Goal: Task Accomplishment & Management: Use online tool/utility

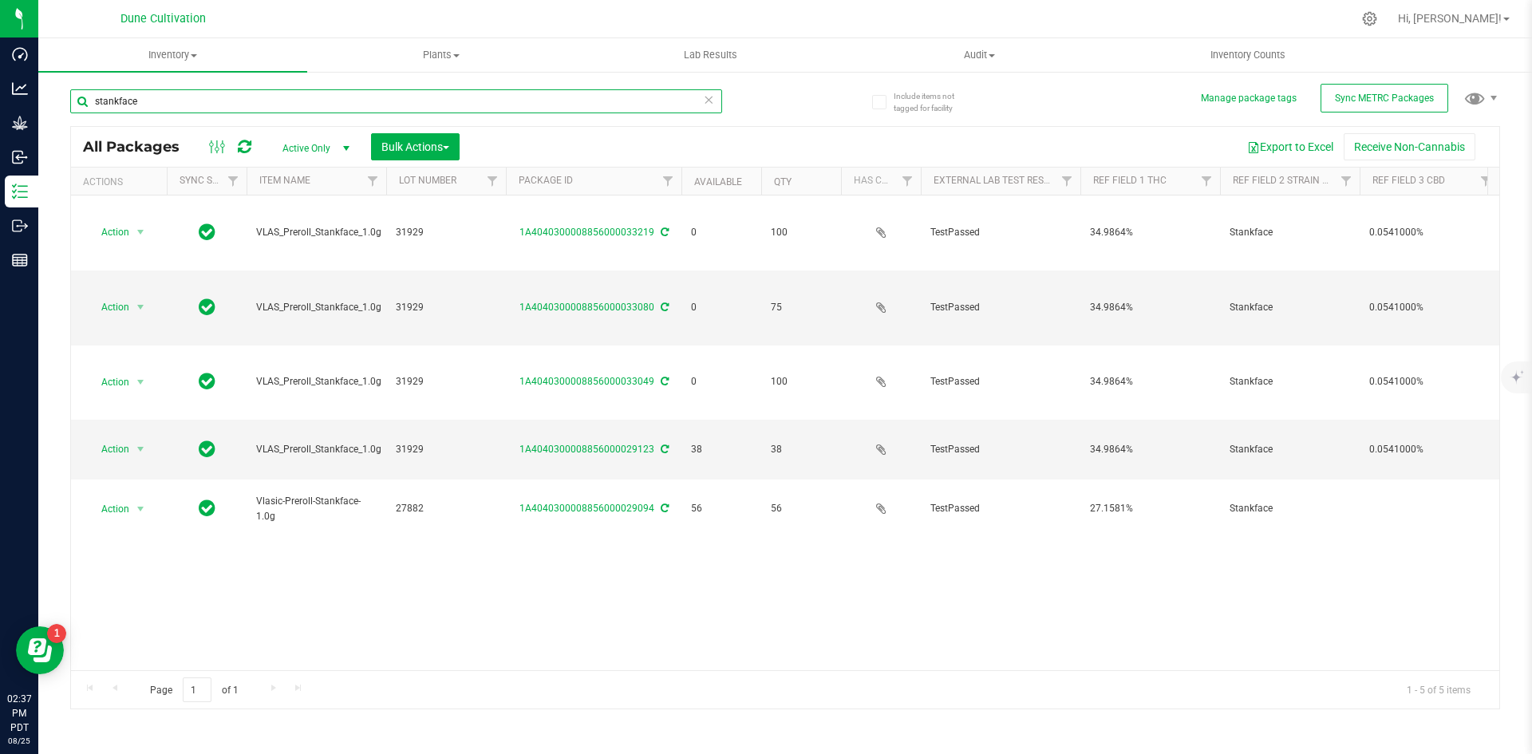
drag, startPoint x: 141, startPoint y: 105, endPoint x: 81, endPoint y: 101, distance: 60.8
click at [81, 101] on input "stankface" at bounding box center [396, 101] width 652 height 24
type input "32117"
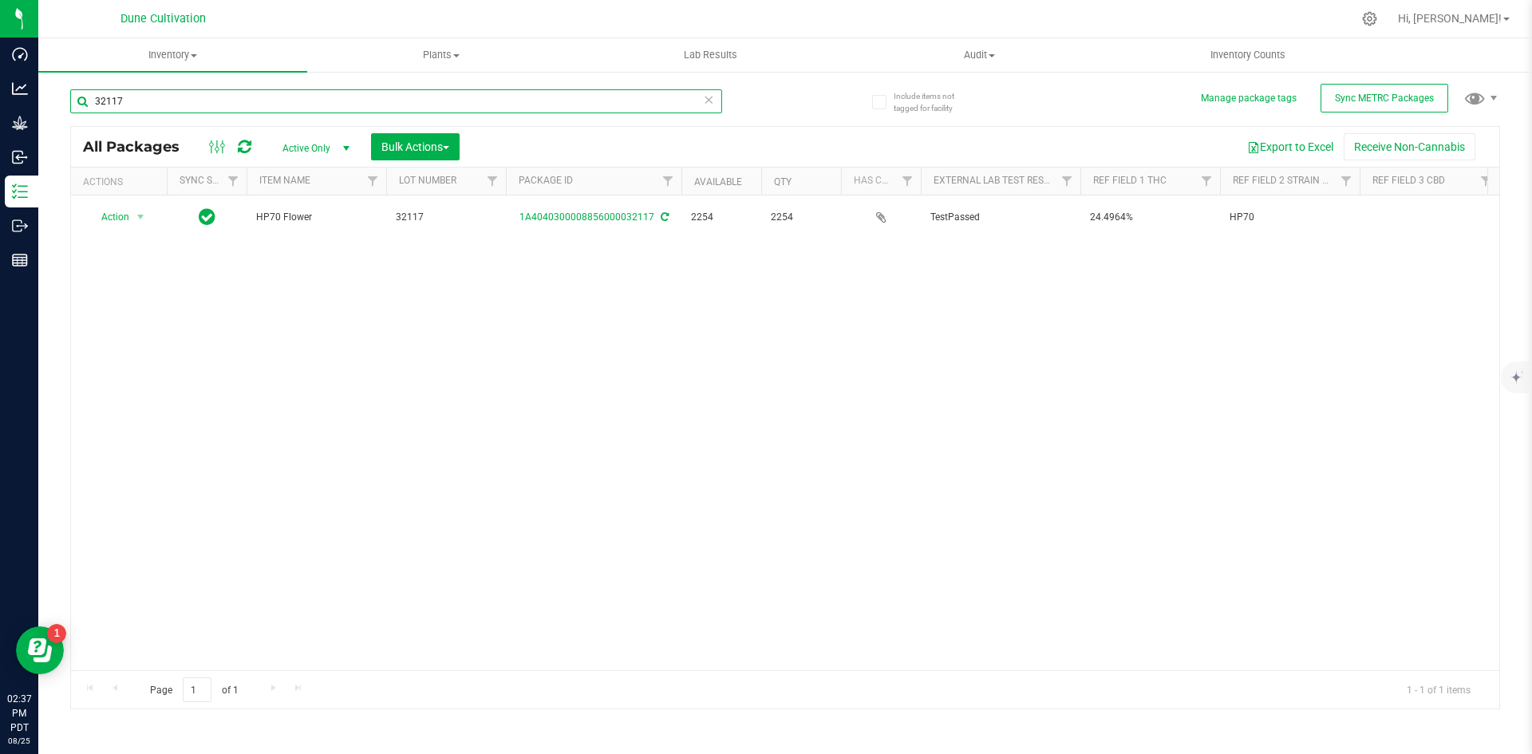
drag, startPoint x: 155, startPoint y: 103, endPoint x: 70, endPoint y: 101, distance: 84.6
click at [70, 101] on input "32117" at bounding box center [396, 101] width 652 height 24
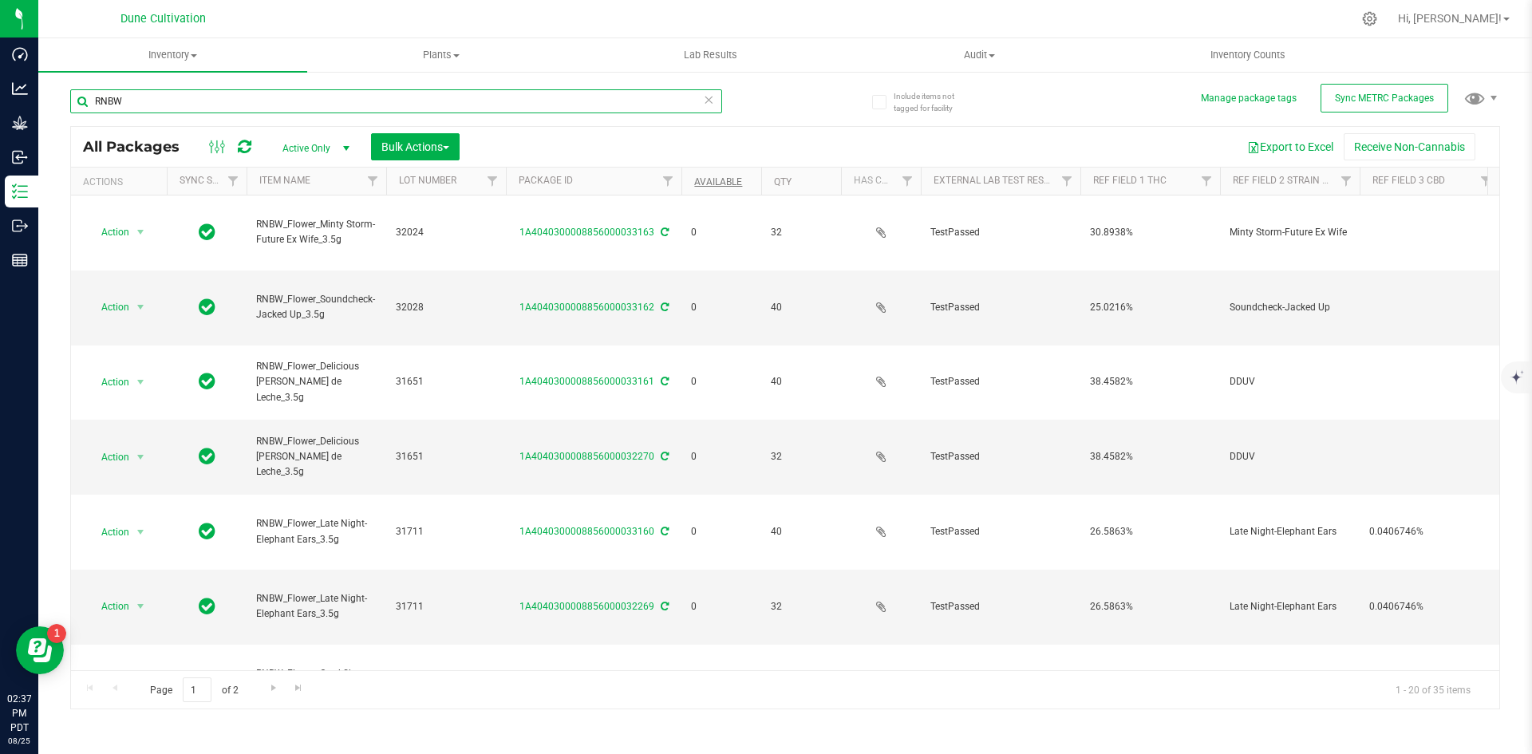
type input "RNBW"
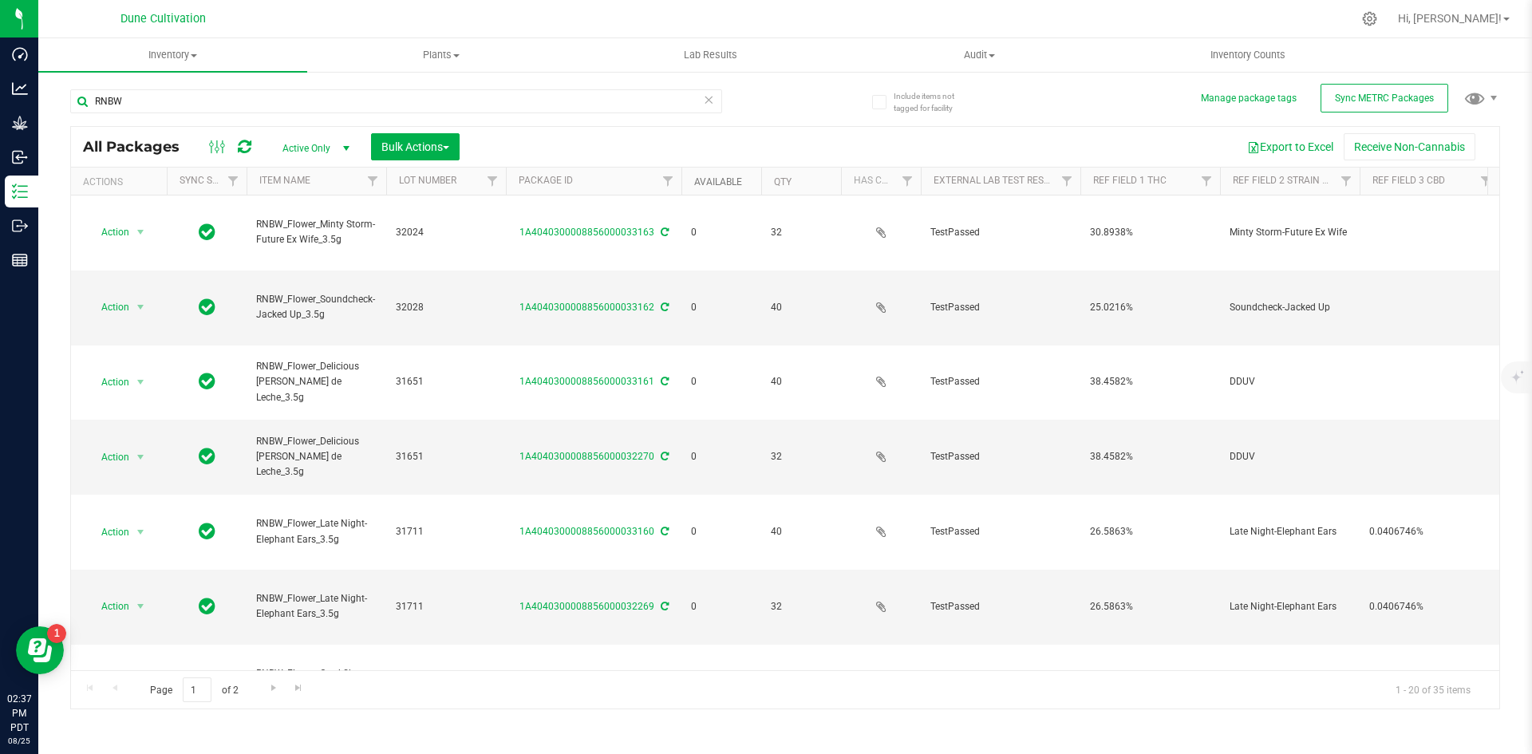
click at [717, 183] on link "Available" at bounding box center [718, 181] width 48 height 11
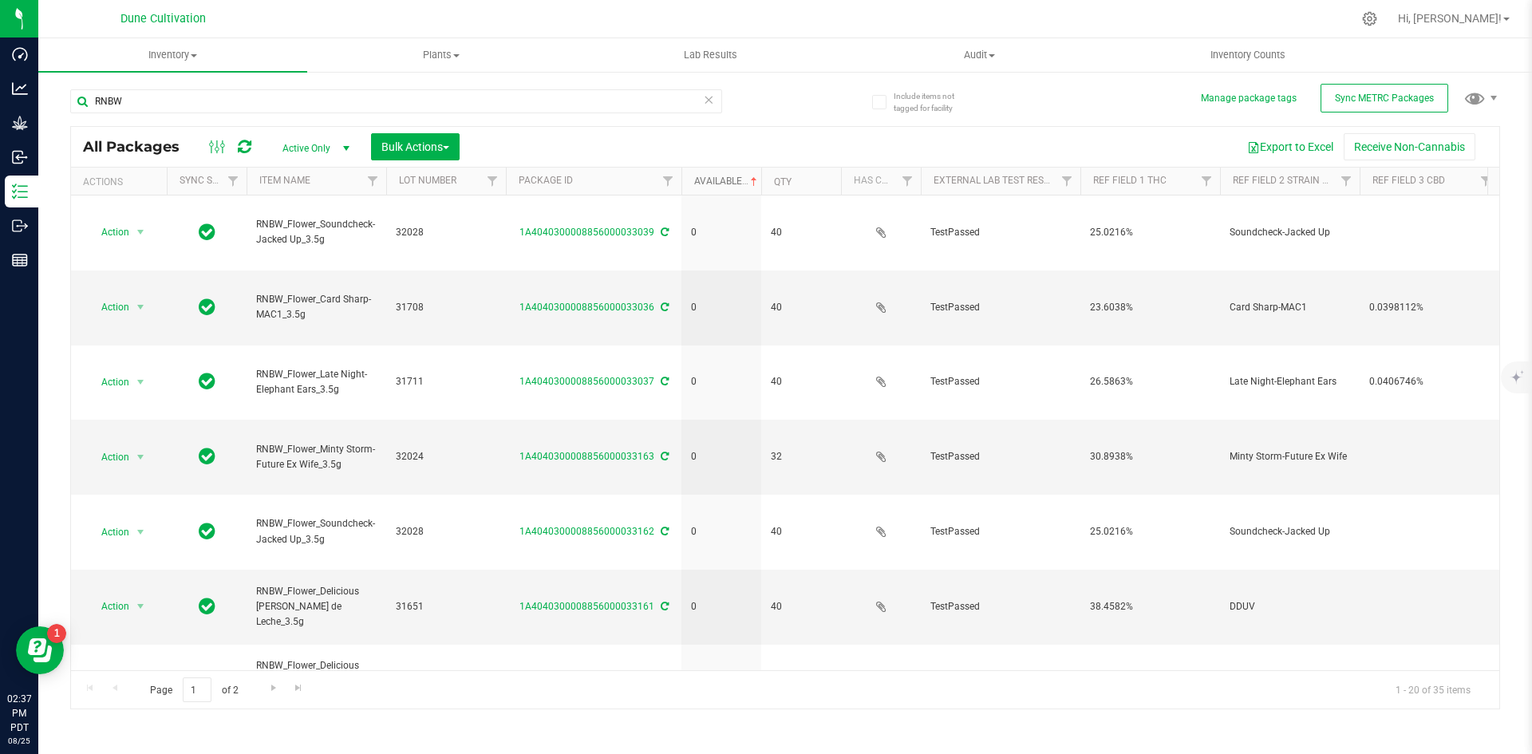
click at [717, 183] on link "Available" at bounding box center [727, 181] width 66 height 11
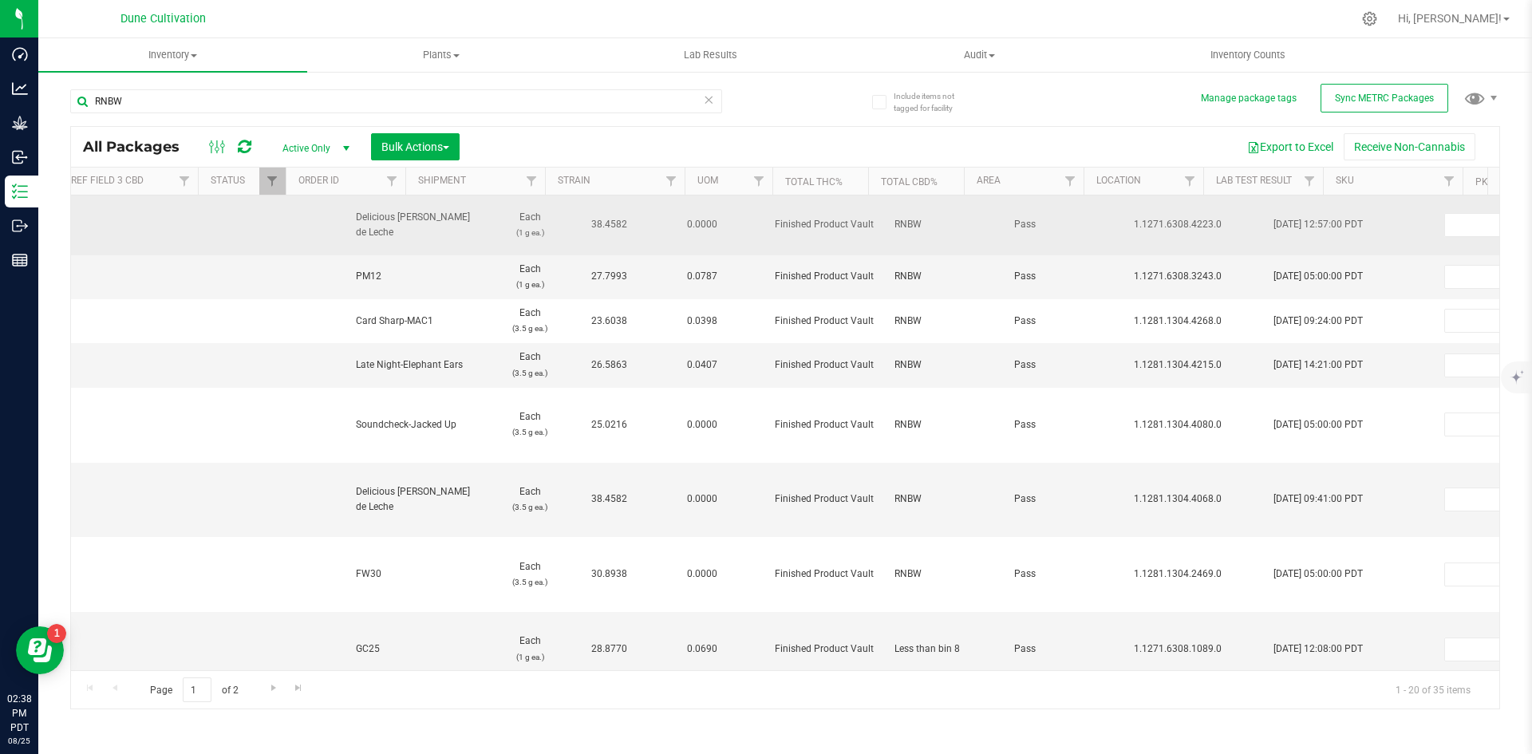
scroll to position [0, 1500]
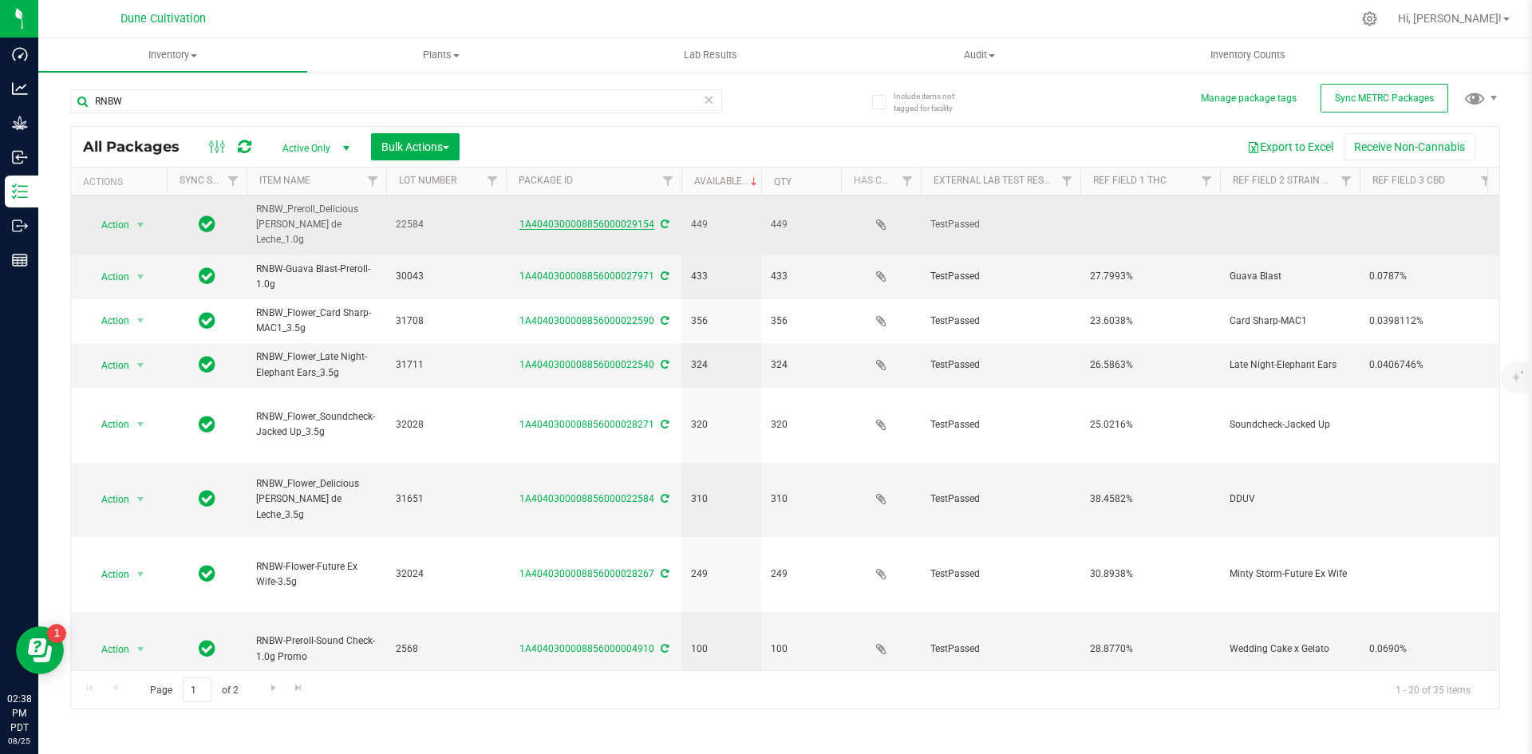
click at [555, 219] on link "1A4040300008856000029154" at bounding box center [586, 224] width 135 height 11
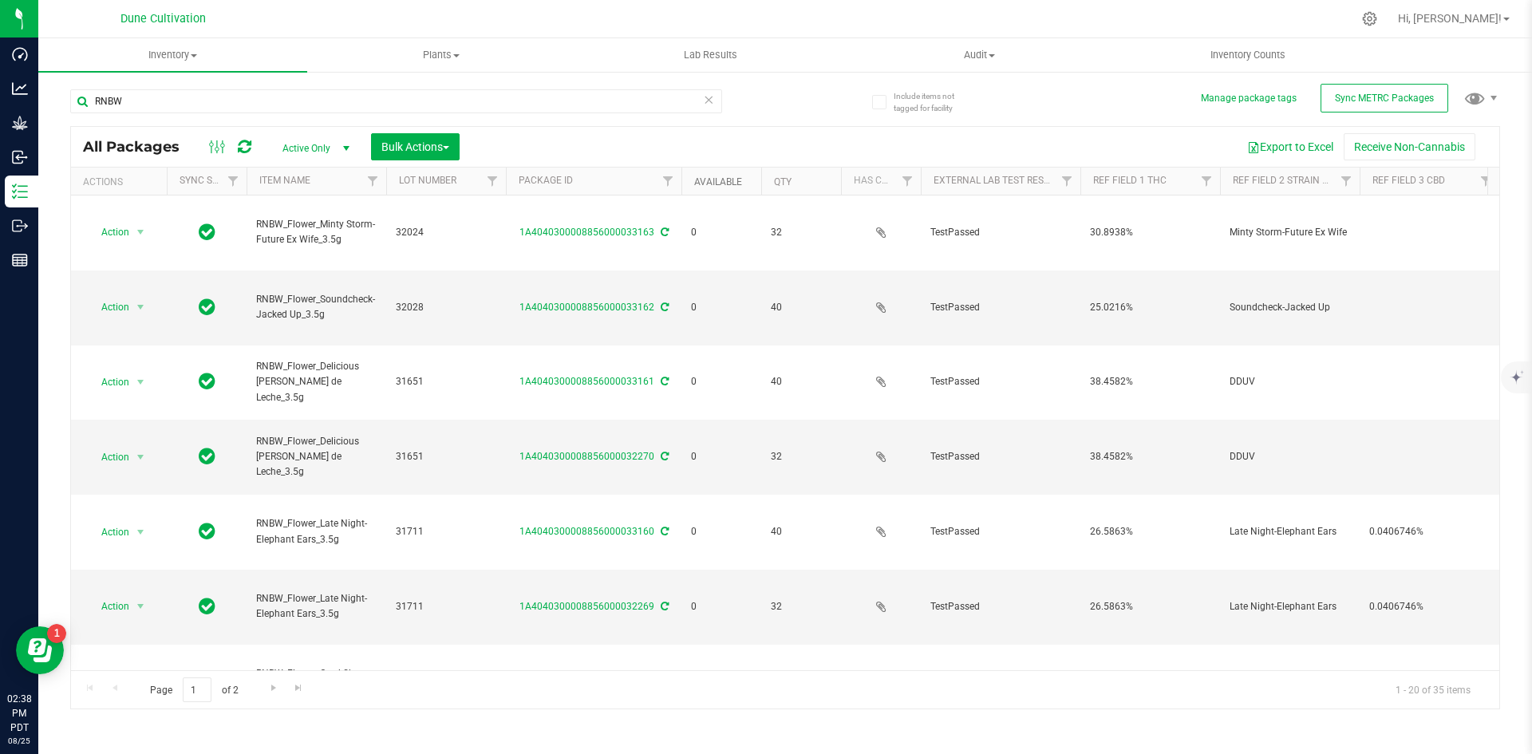
click at [716, 181] on link "Available" at bounding box center [718, 181] width 48 height 11
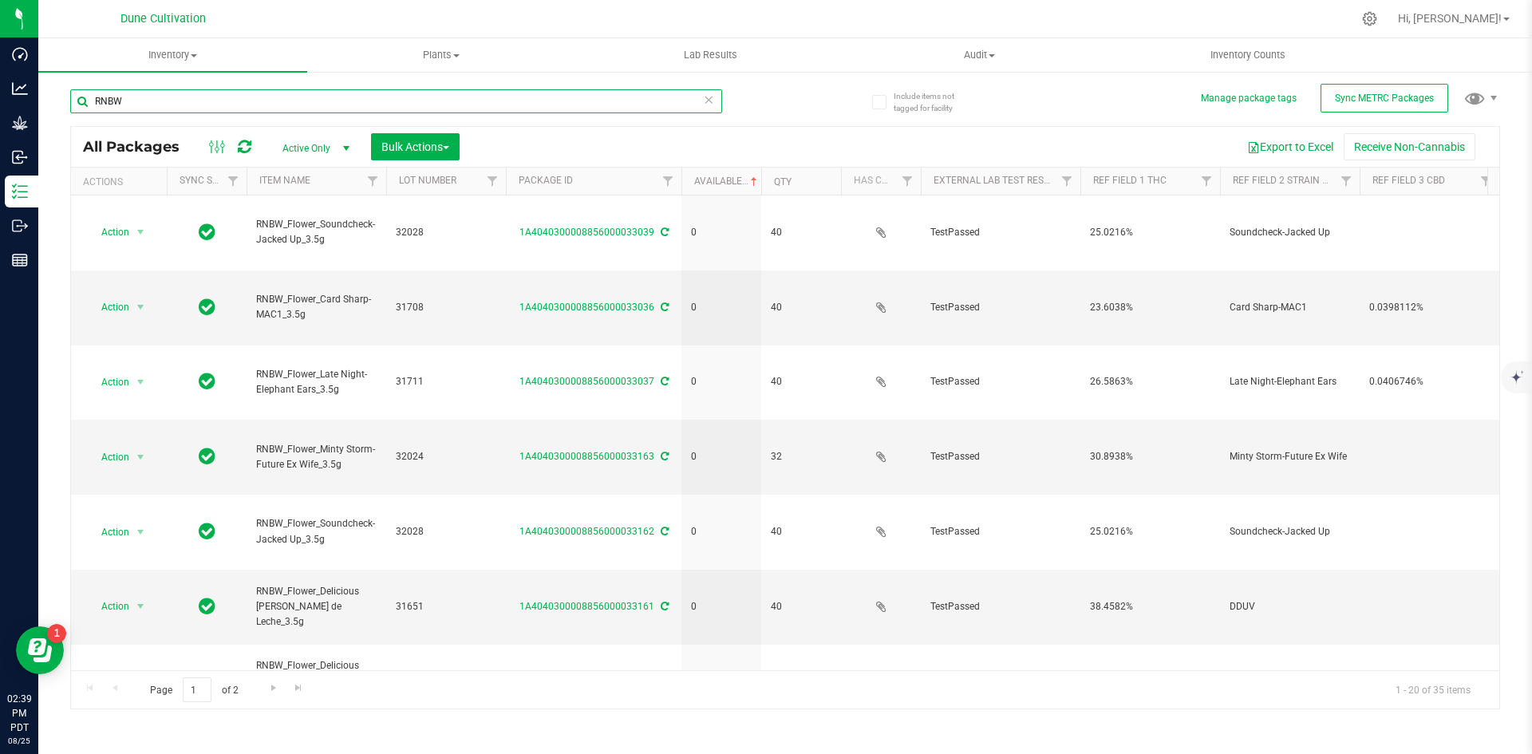
drag, startPoint x: 188, startPoint y: 101, endPoint x: 77, endPoint y: 93, distance: 111.3
click at [77, 93] on input "RNBW" at bounding box center [396, 101] width 652 height 24
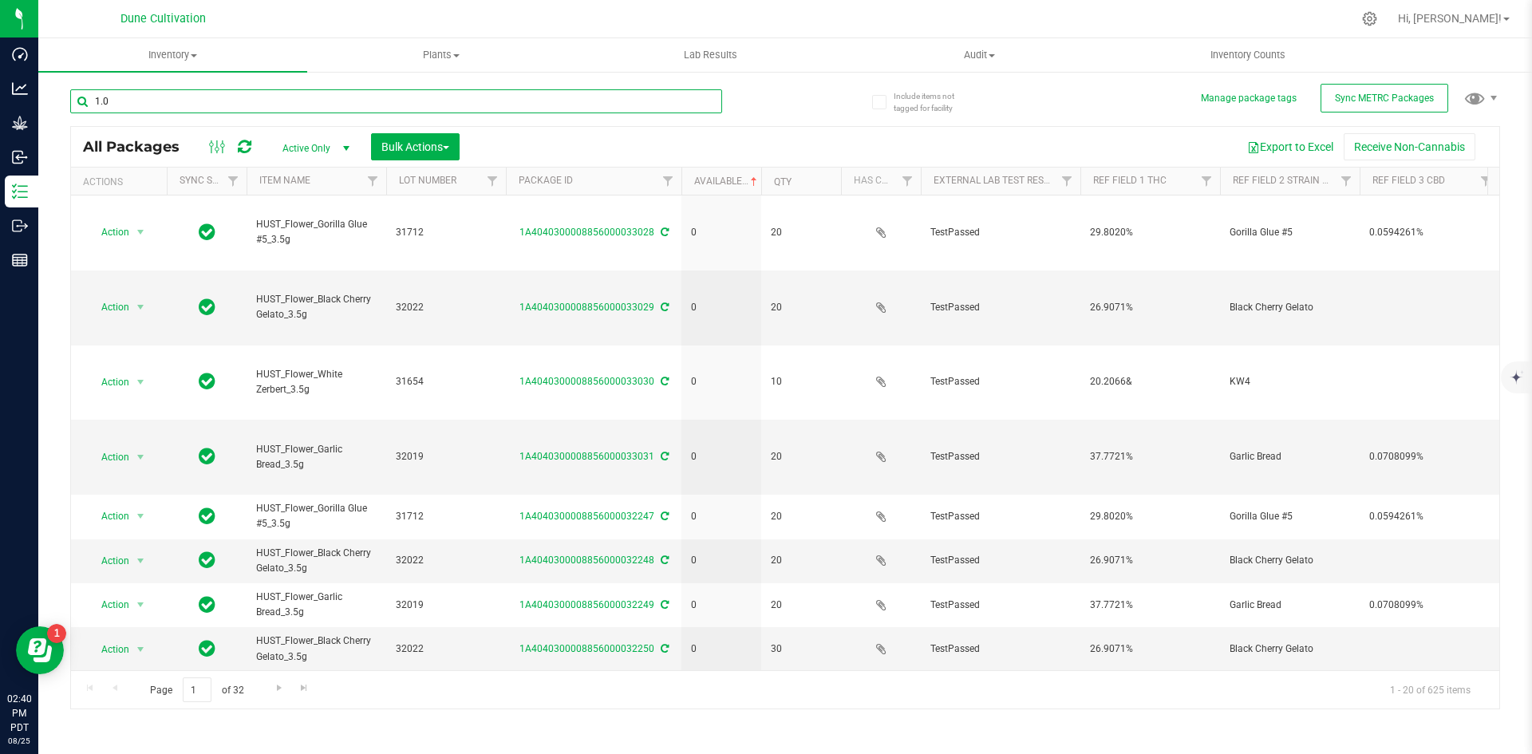
type input "1.0g"
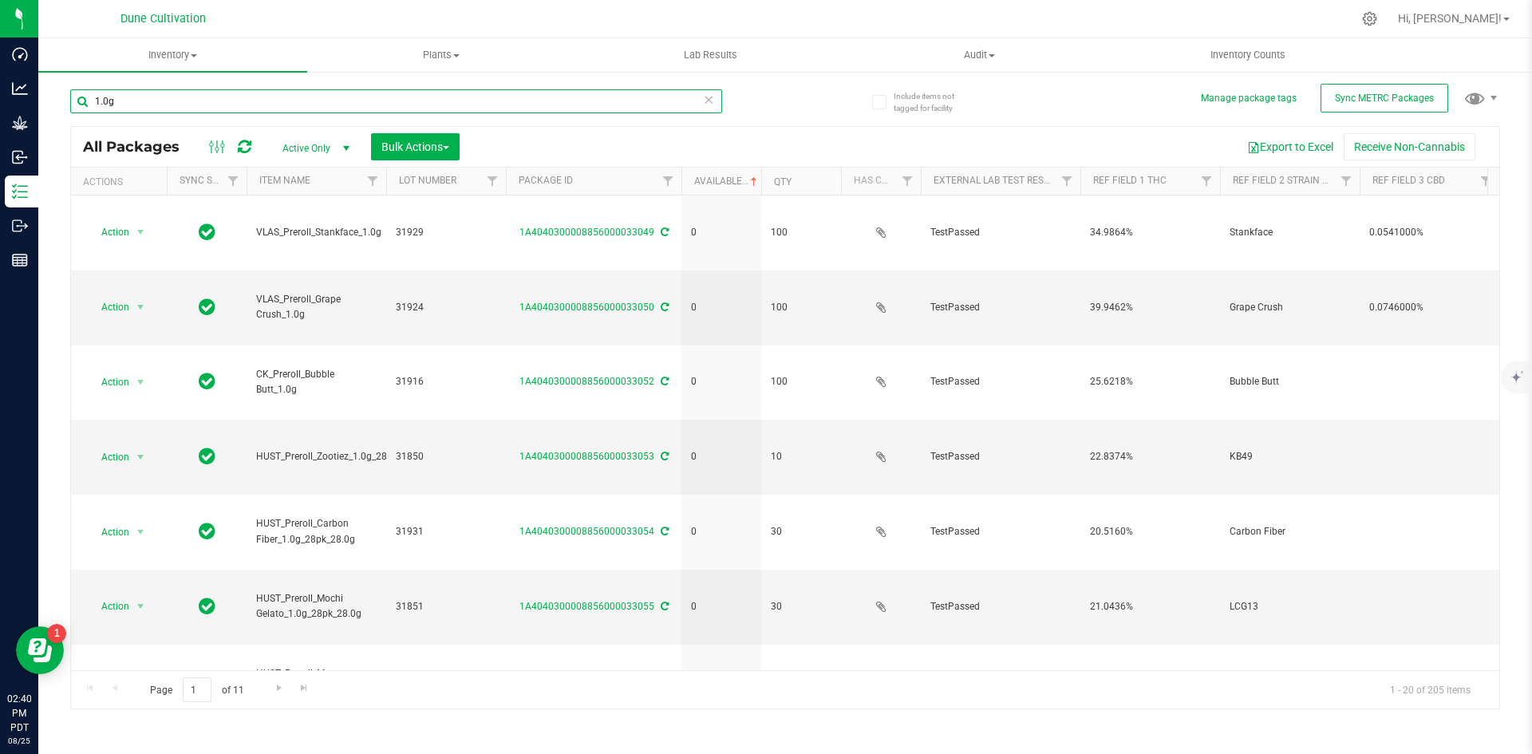
drag, startPoint x: 160, startPoint y: 102, endPoint x: 89, endPoint y: 105, distance: 71.9
click at [89, 105] on input "1.0g" at bounding box center [396, 101] width 652 height 24
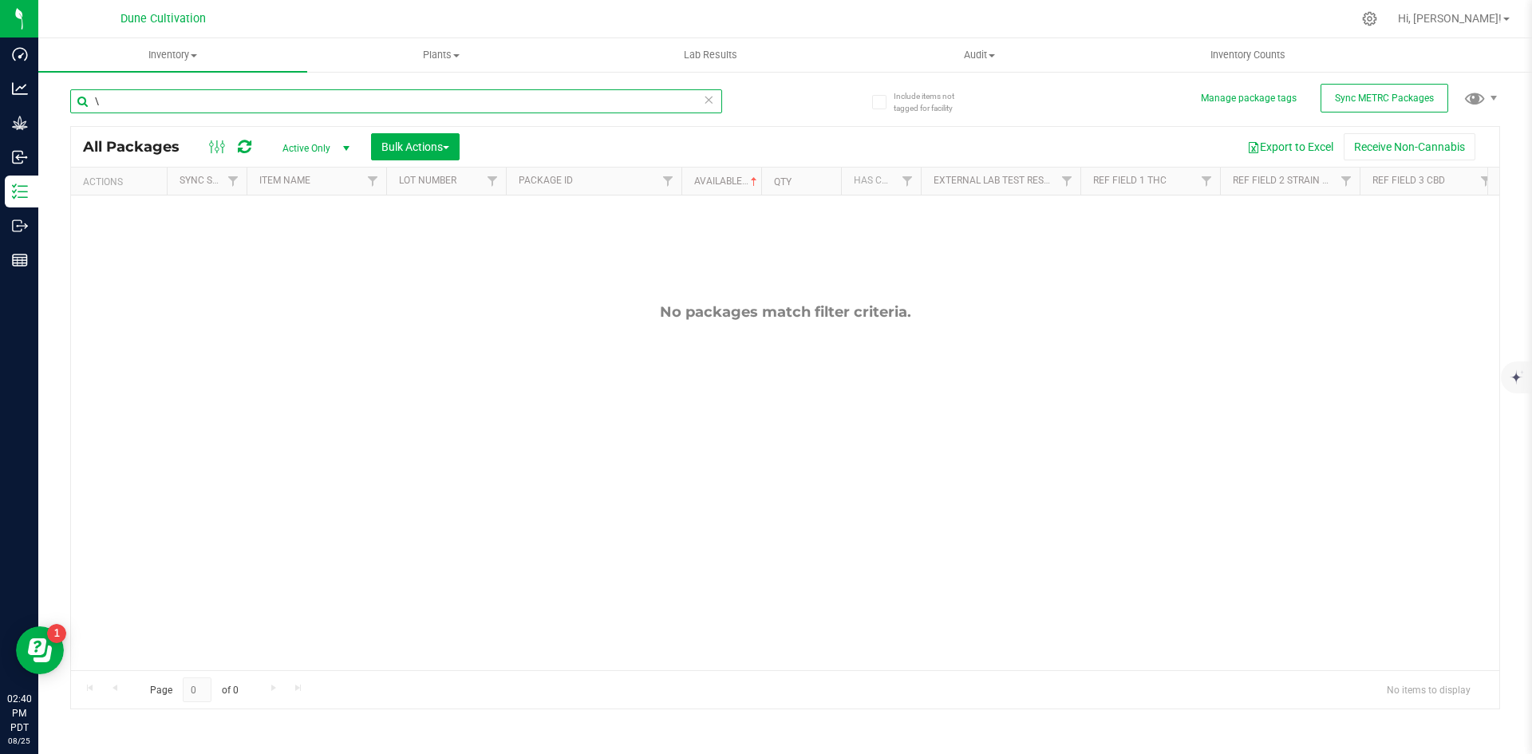
type input "\"
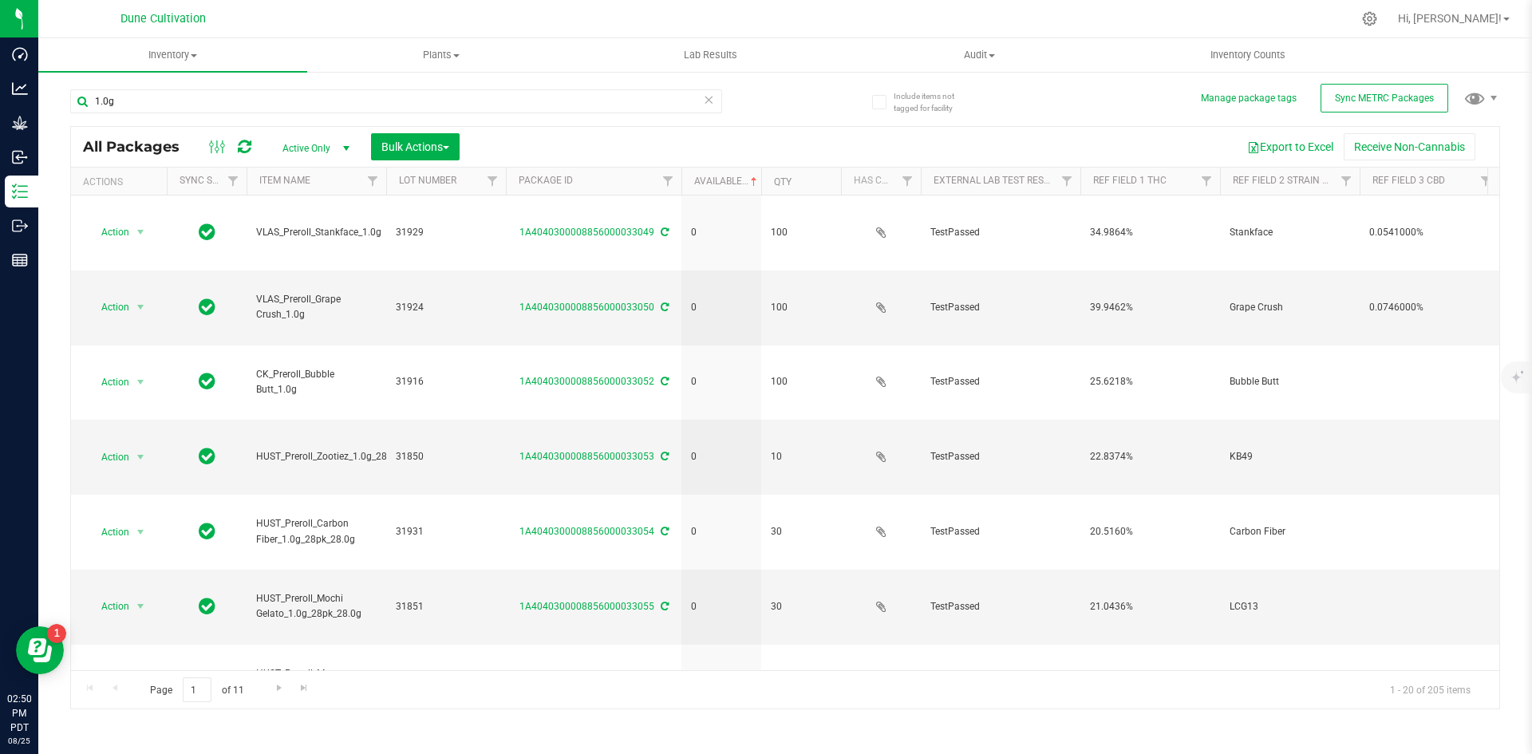
click at [701, 188] on th "Available" at bounding box center [721, 182] width 80 height 28
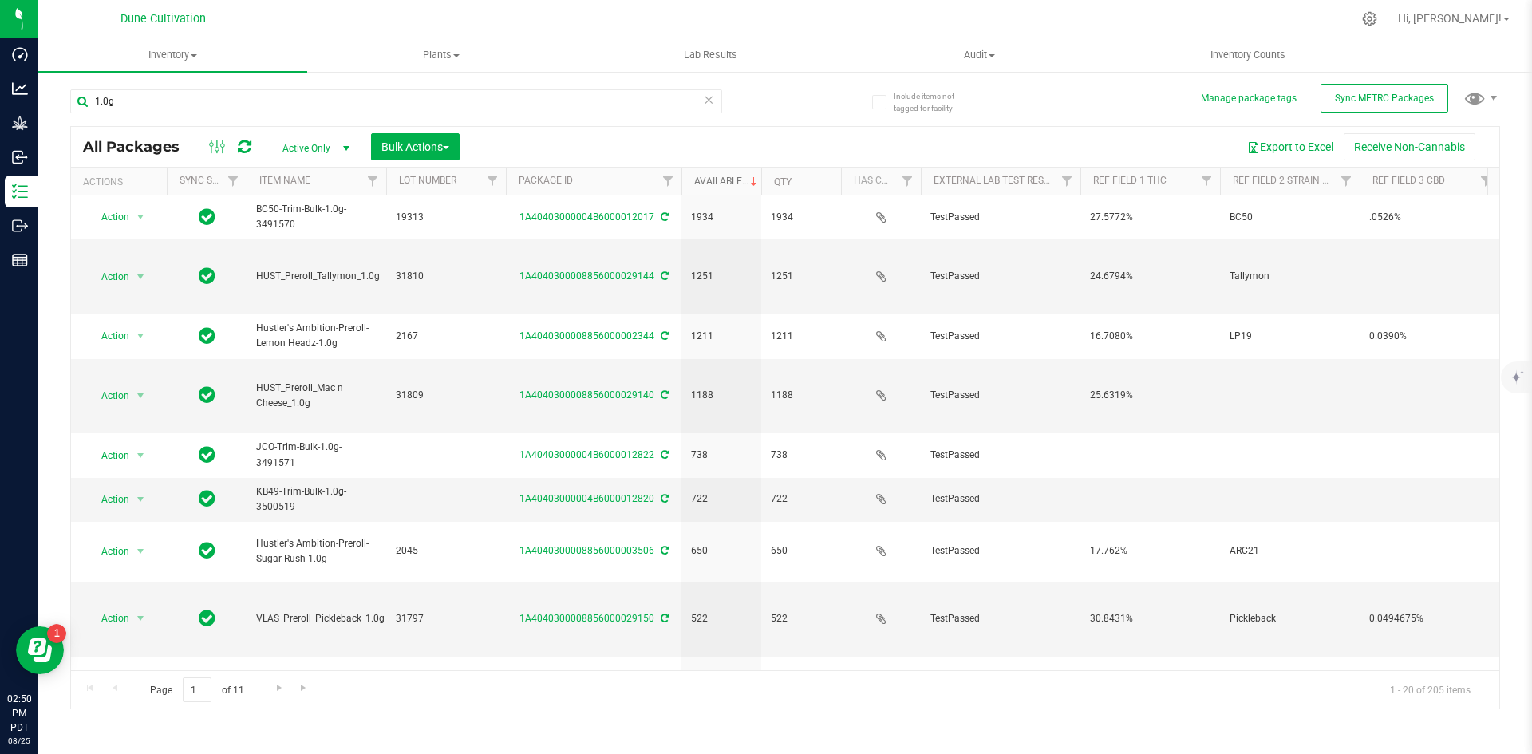
click at [710, 182] on link "Available" at bounding box center [727, 181] width 66 height 11
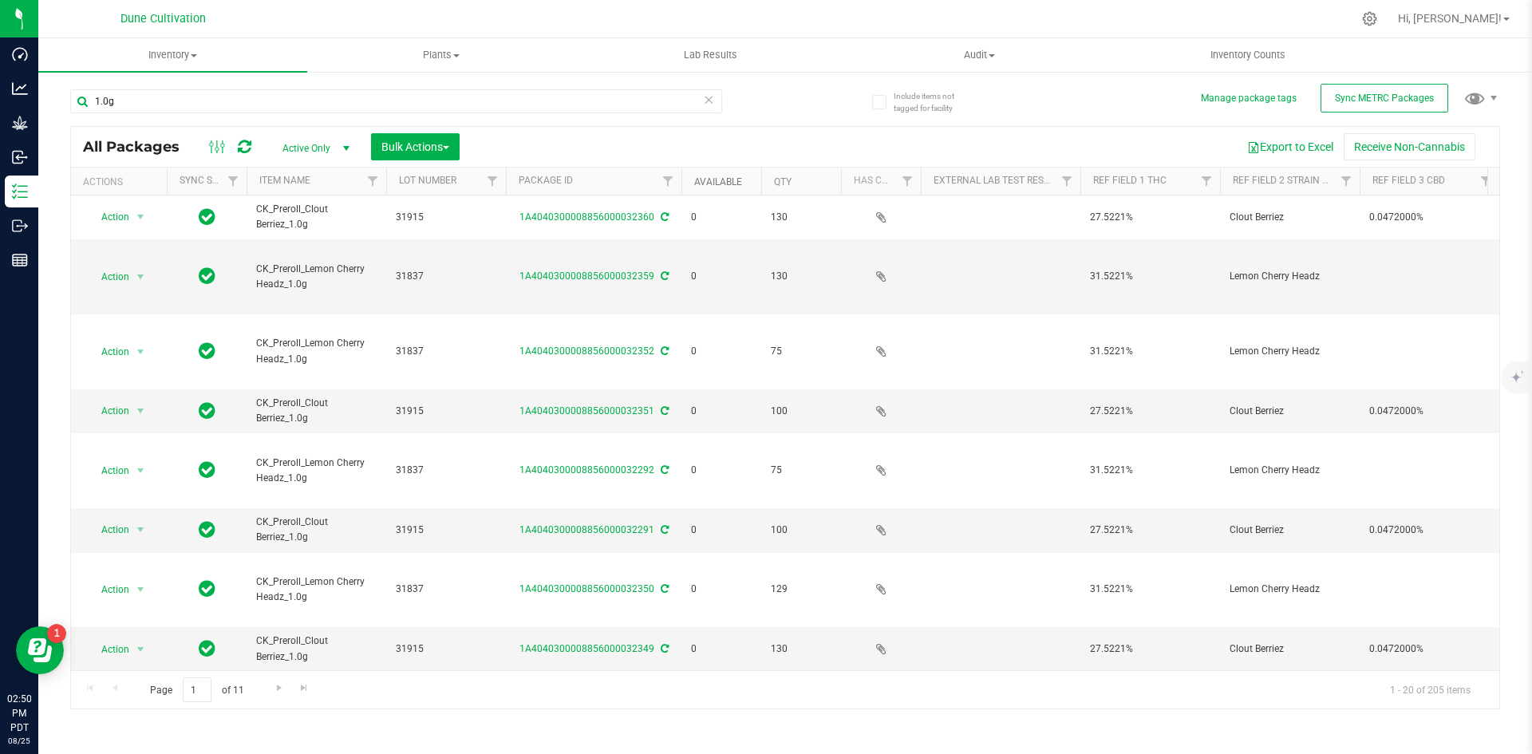
click at [710, 182] on link "Available" at bounding box center [718, 181] width 48 height 11
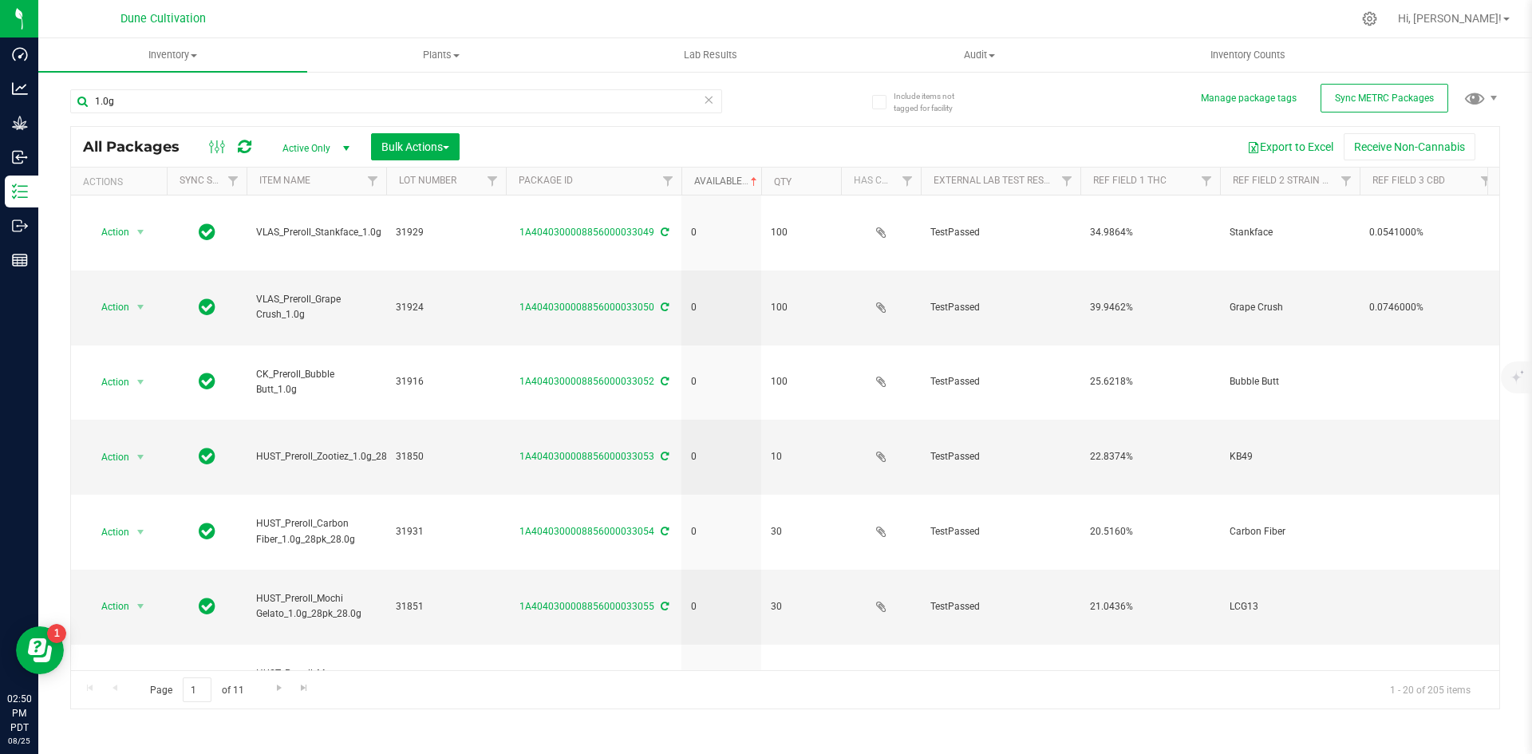
click at [710, 182] on link "Available" at bounding box center [727, 181] width 66 height 11
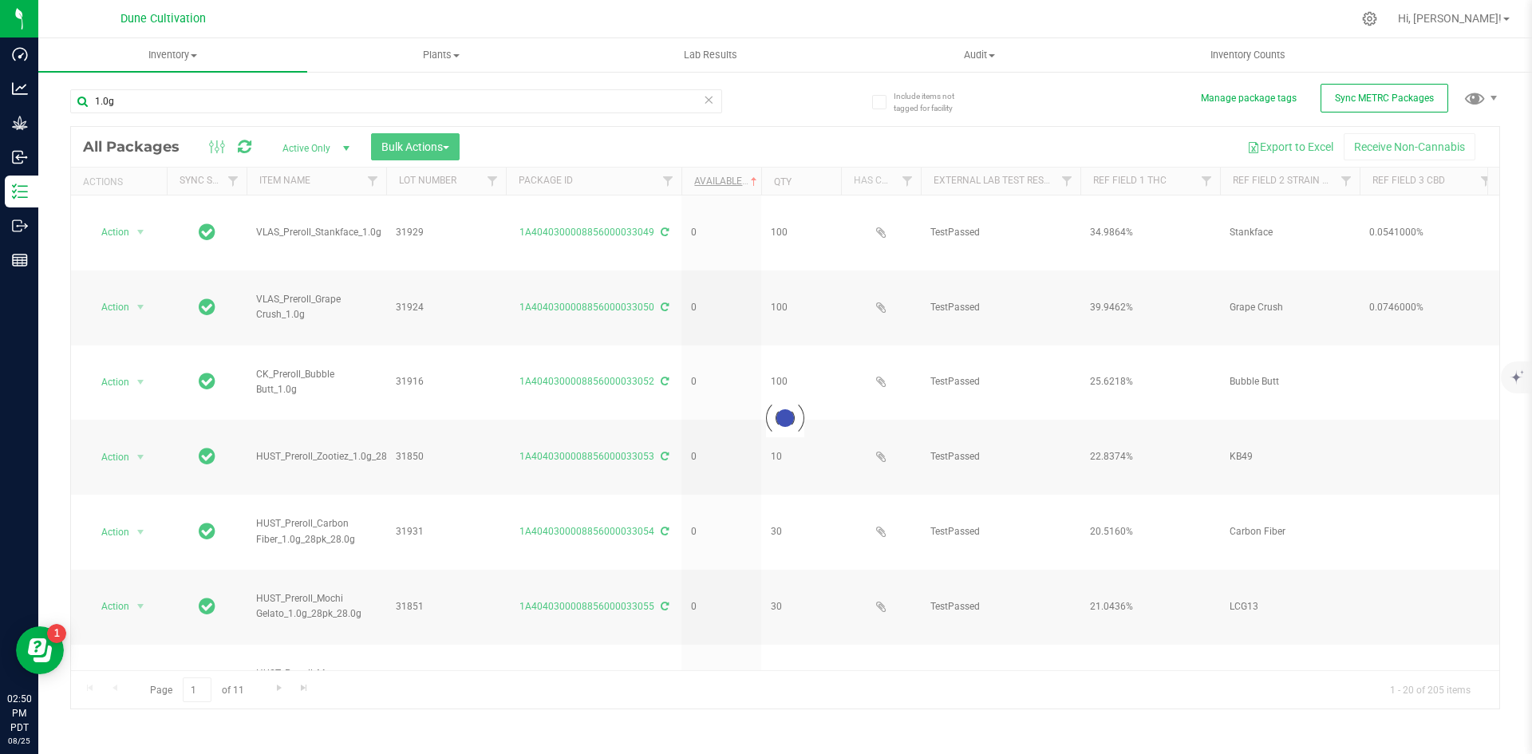
click at [710, 182] on div at bounding box center [785, 418] width 1428 height 582
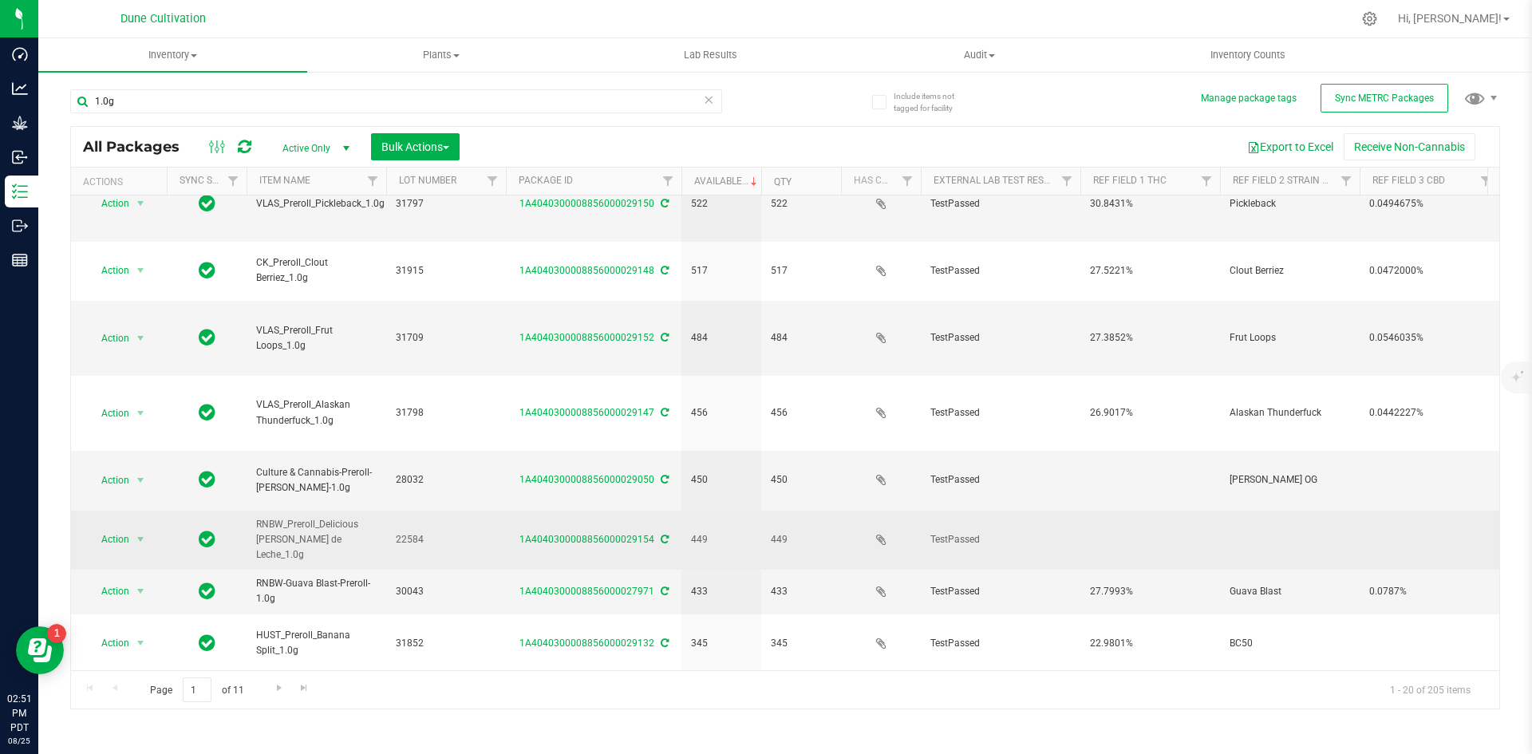
scroll to position [420, 0]
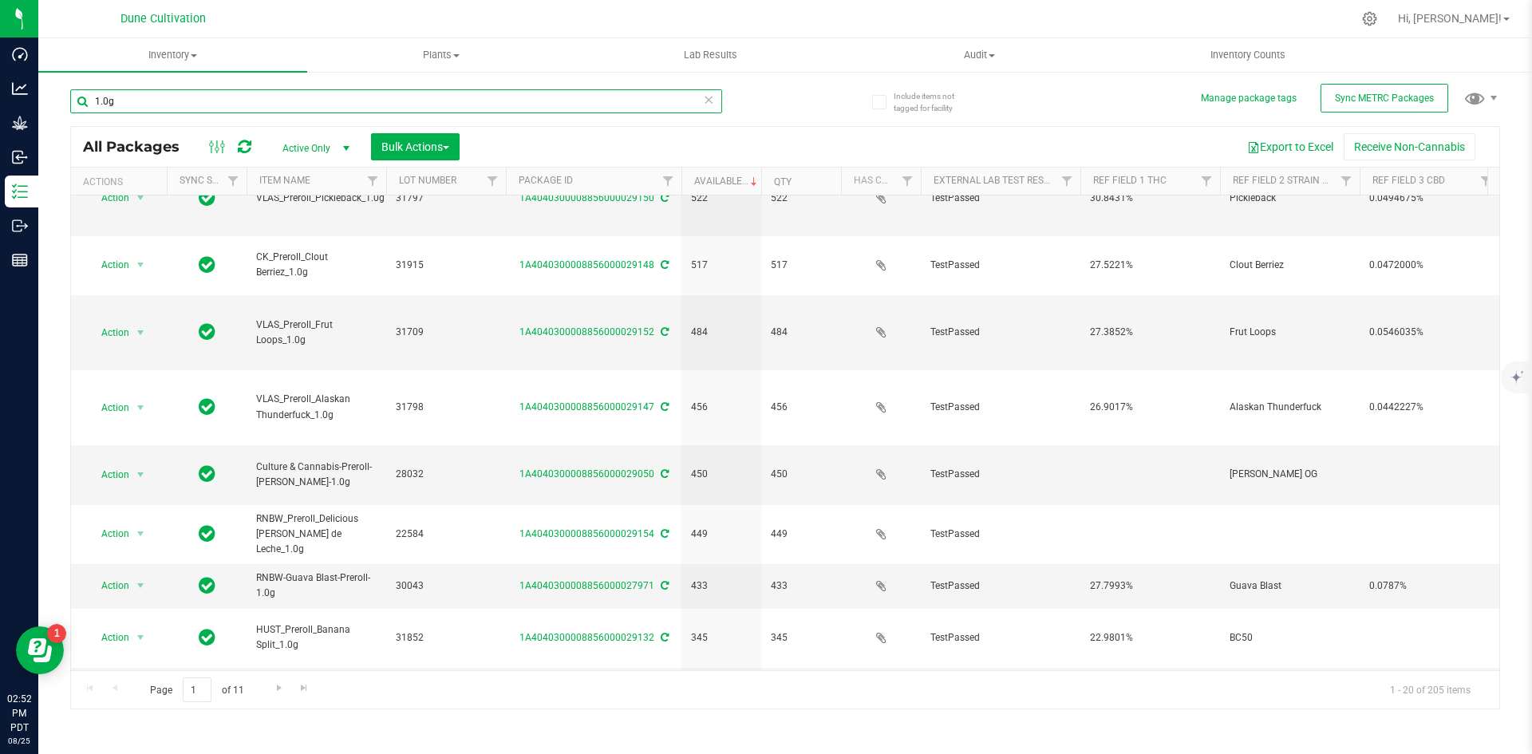
drag, startPoint x: 155, startPoint y: 101, endPoint x: 65, endPoint y: 97, distance: 90.2
click at [65, 97] on div "Include items not tagged for facility Manage package tags Sync METRC Packages 1…" at bounding box center [785, 313] width 1494 height 487
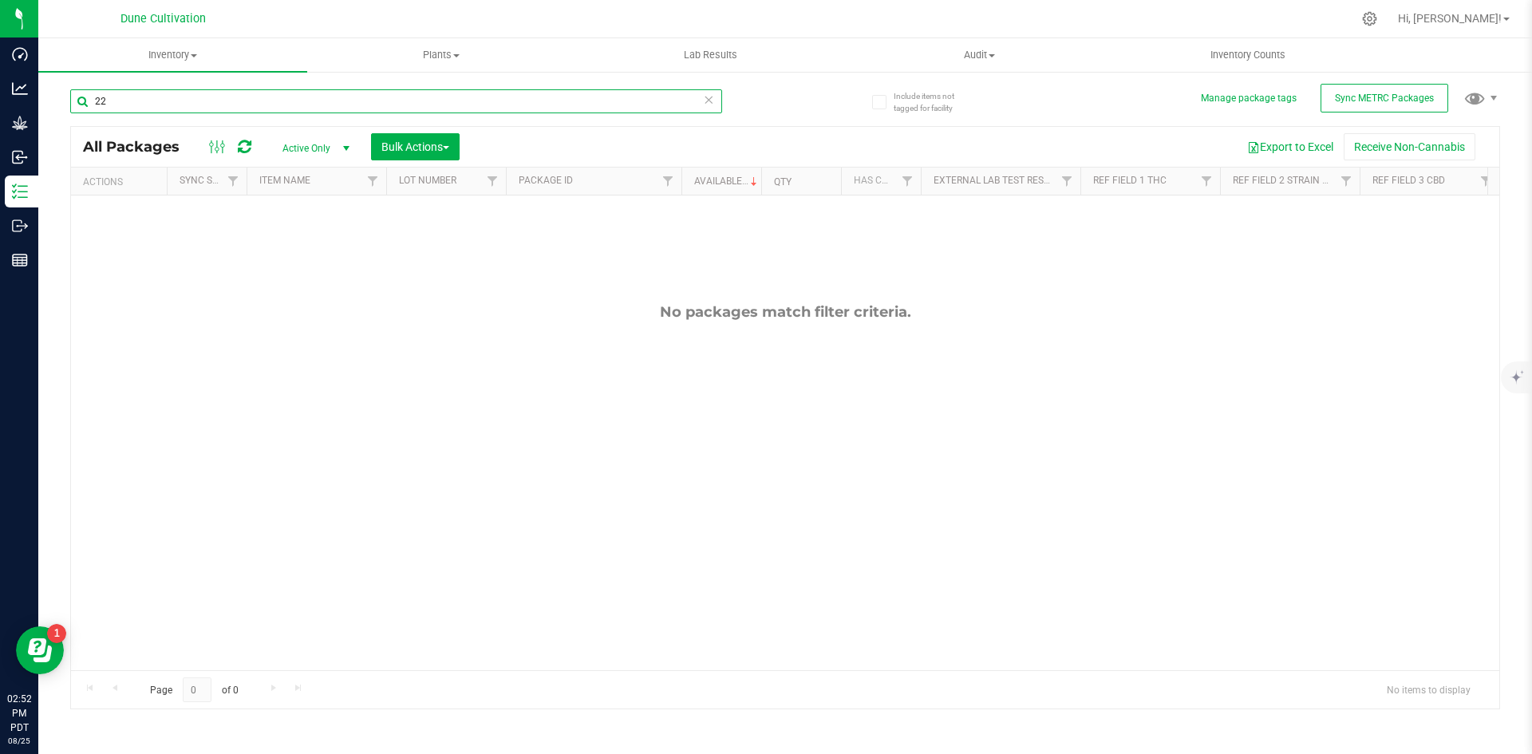
type input "2"
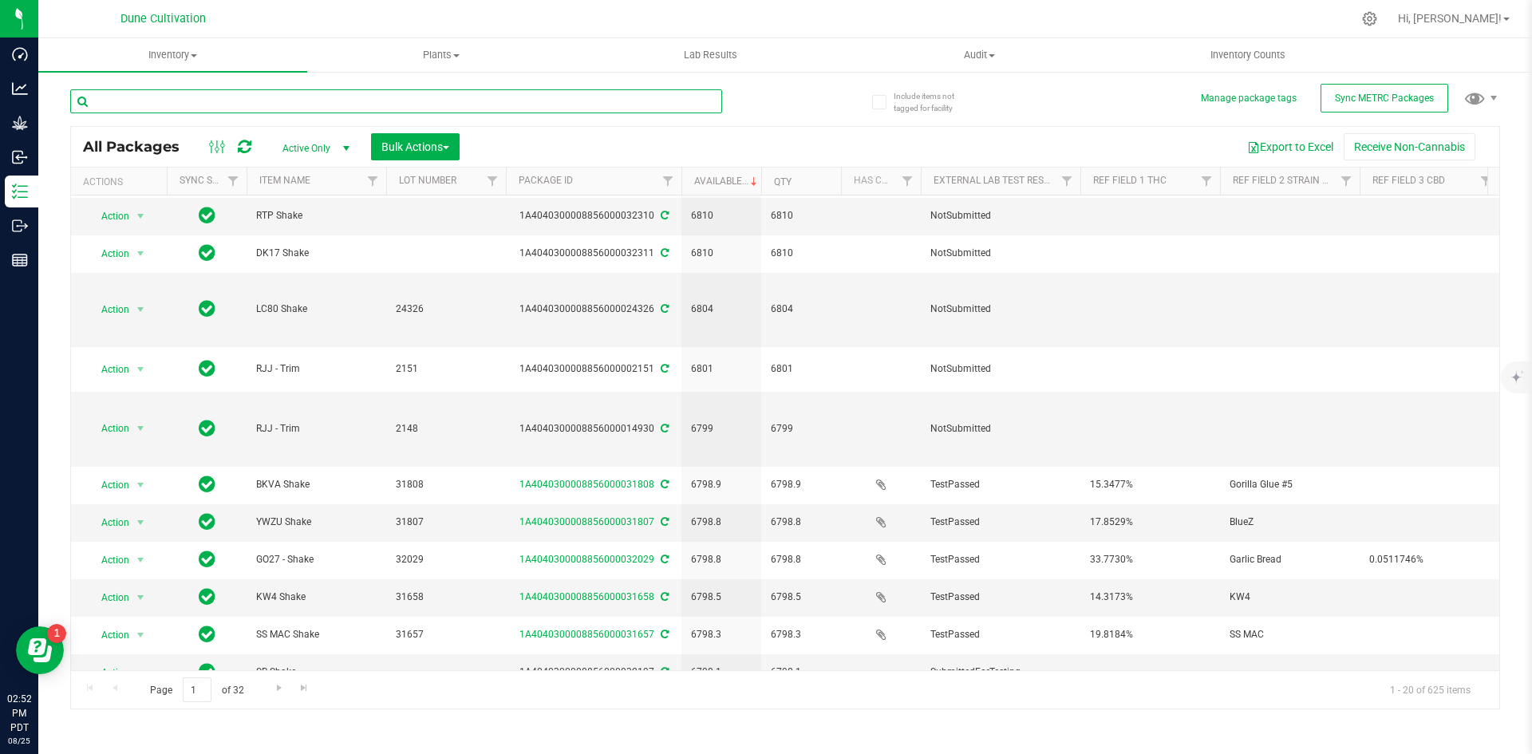
scroll to position [293, 0]
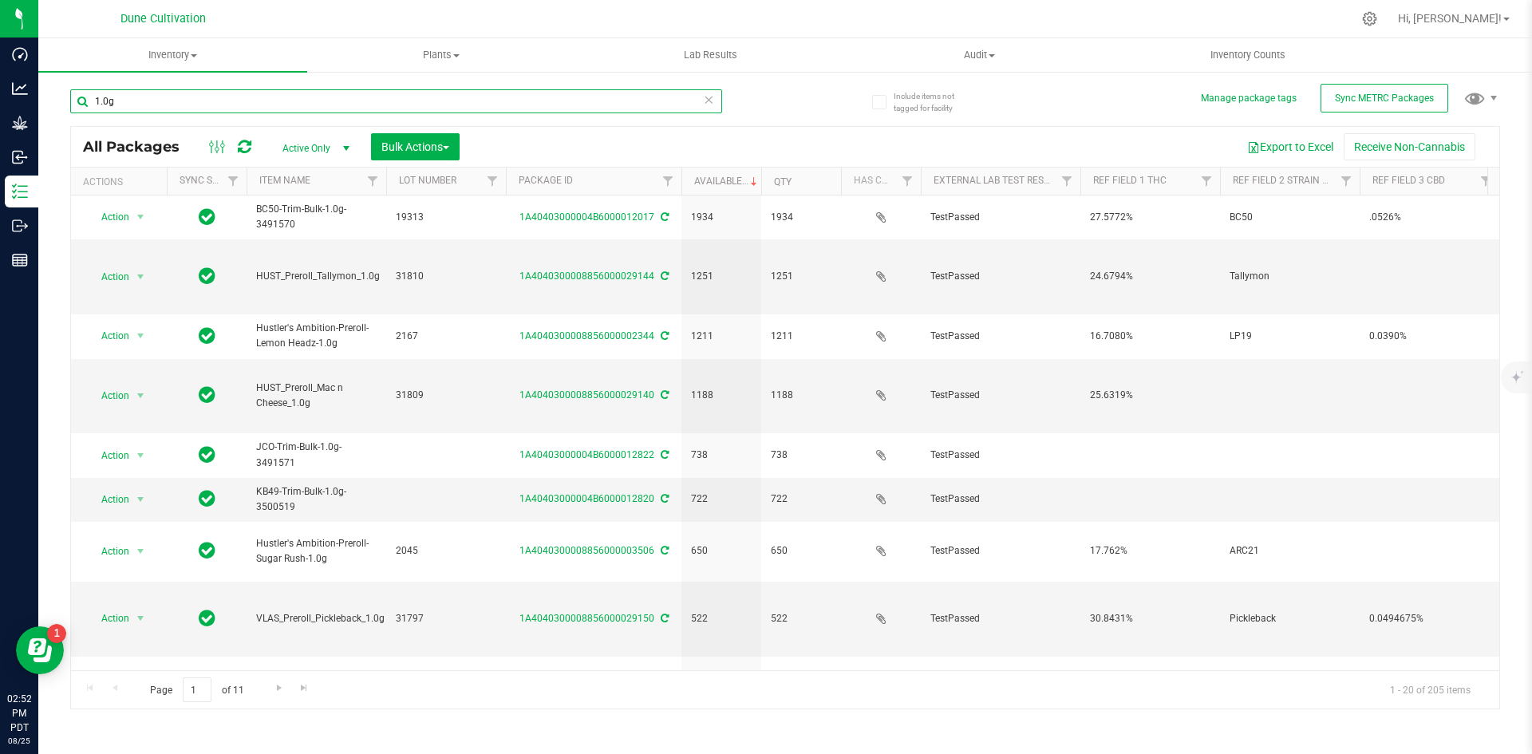
drag, startPoint x: 124, startPoint y: 97, endPoint x: 63, endPoint y: 96, distance: 60.6
click at [63, 96] on div "Include items not tagged for facility Manage package tags Sync METRC Packages 1…" at bounding box center [785, 313] width 1494 height 487
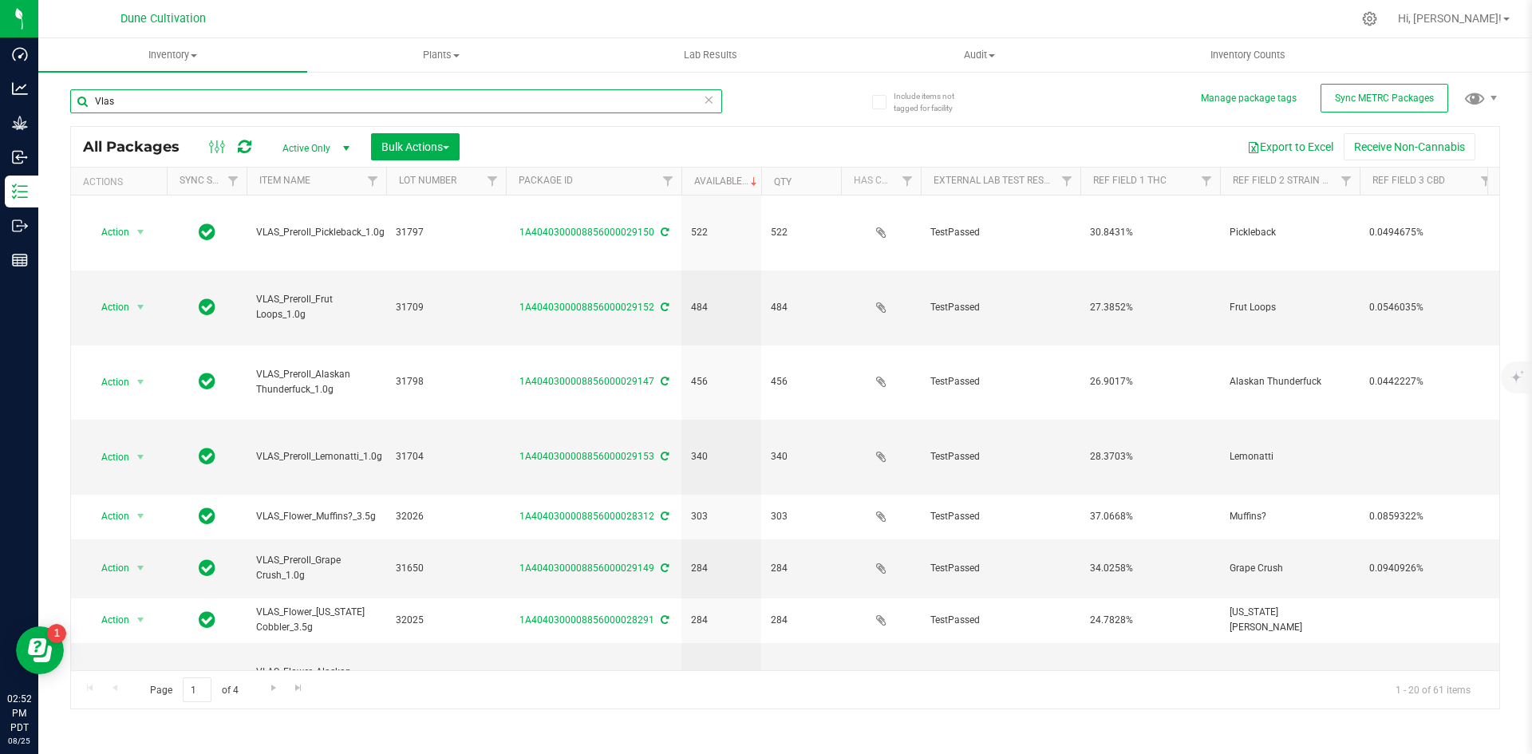
type input "Vlas"
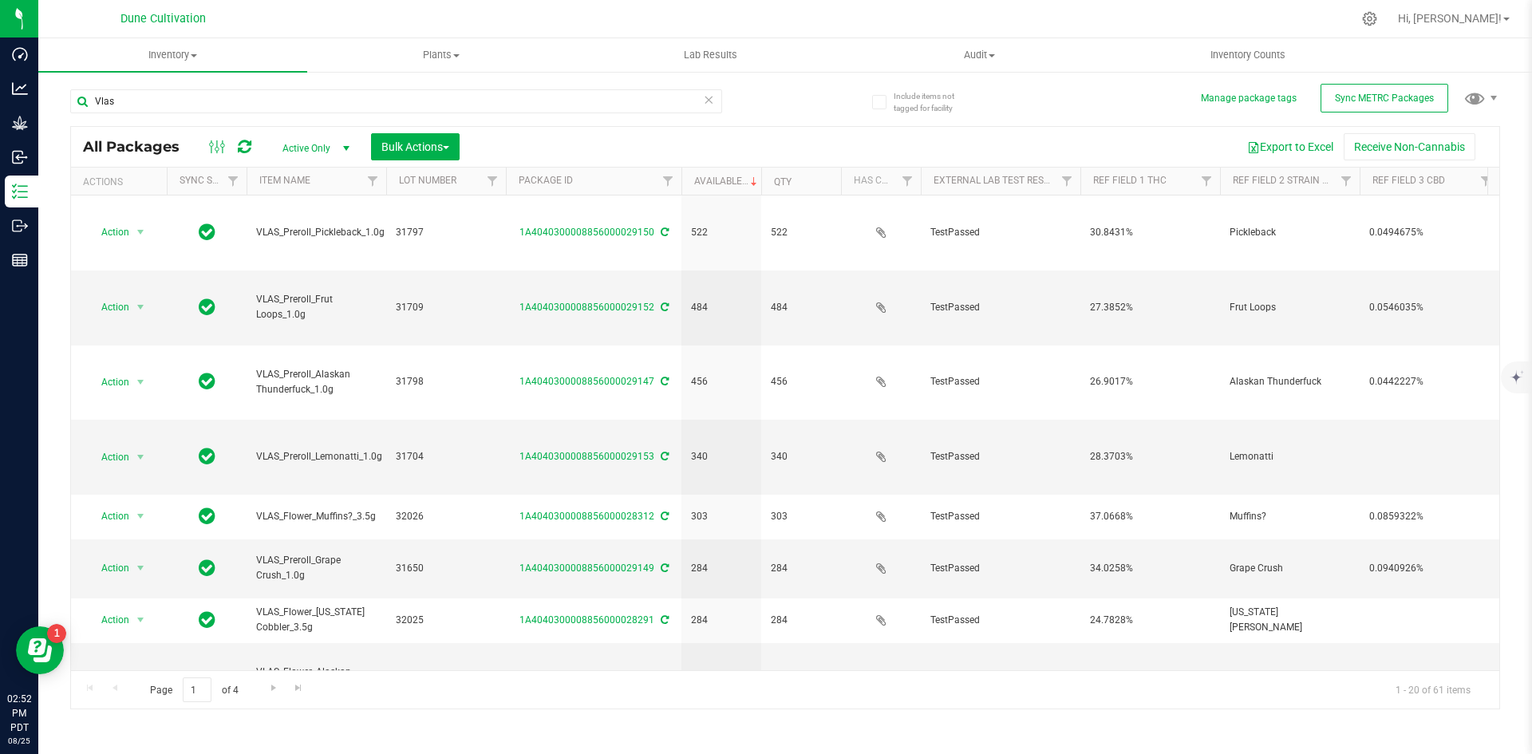
click at [709, 105] on icon at bounding box center [708, 98] width 11 height 19
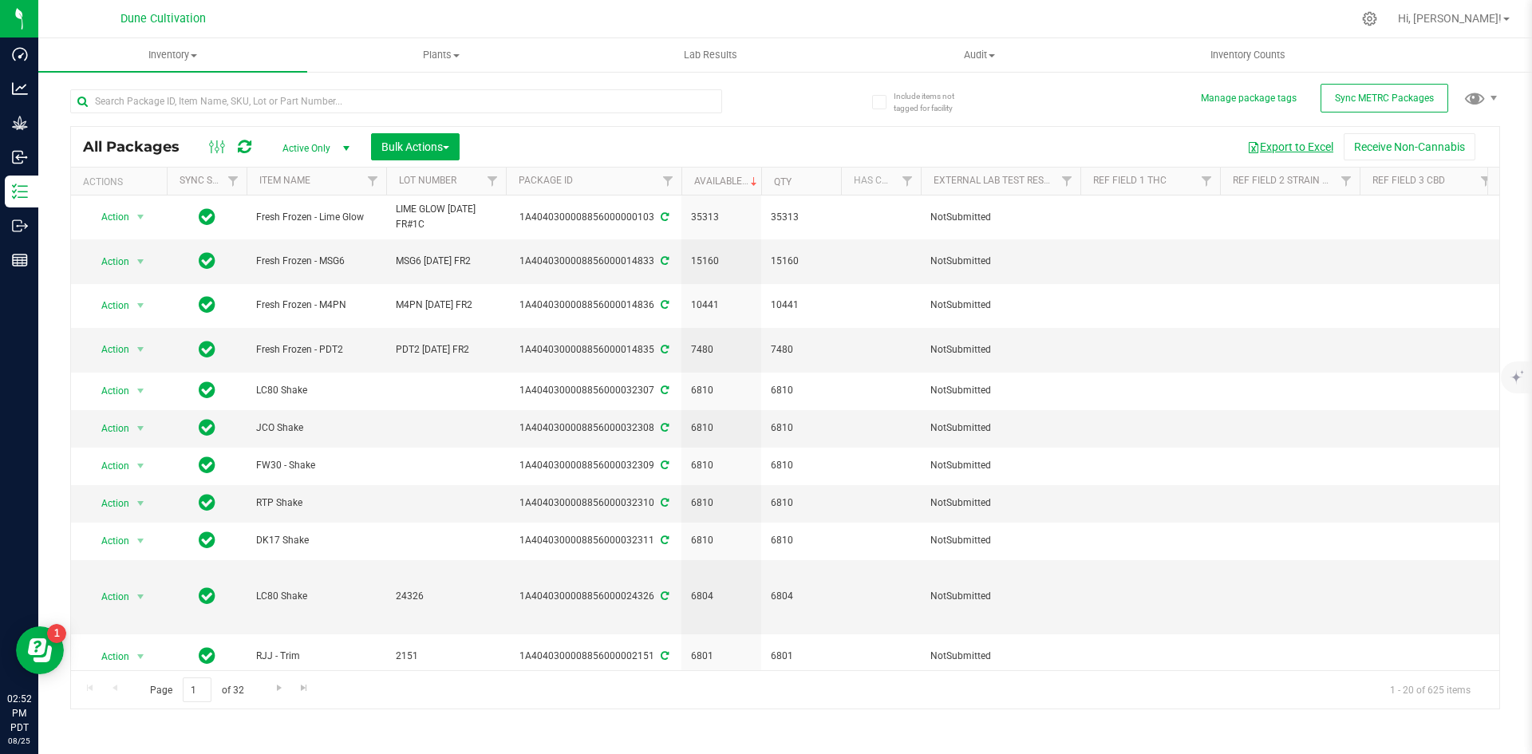
click at [1249, 146] on span "button" at bounding box center [1253, 147] width 13 height 13
click at [339, 109] on input "text" at bounding box center [396, 101] width 652 height 24
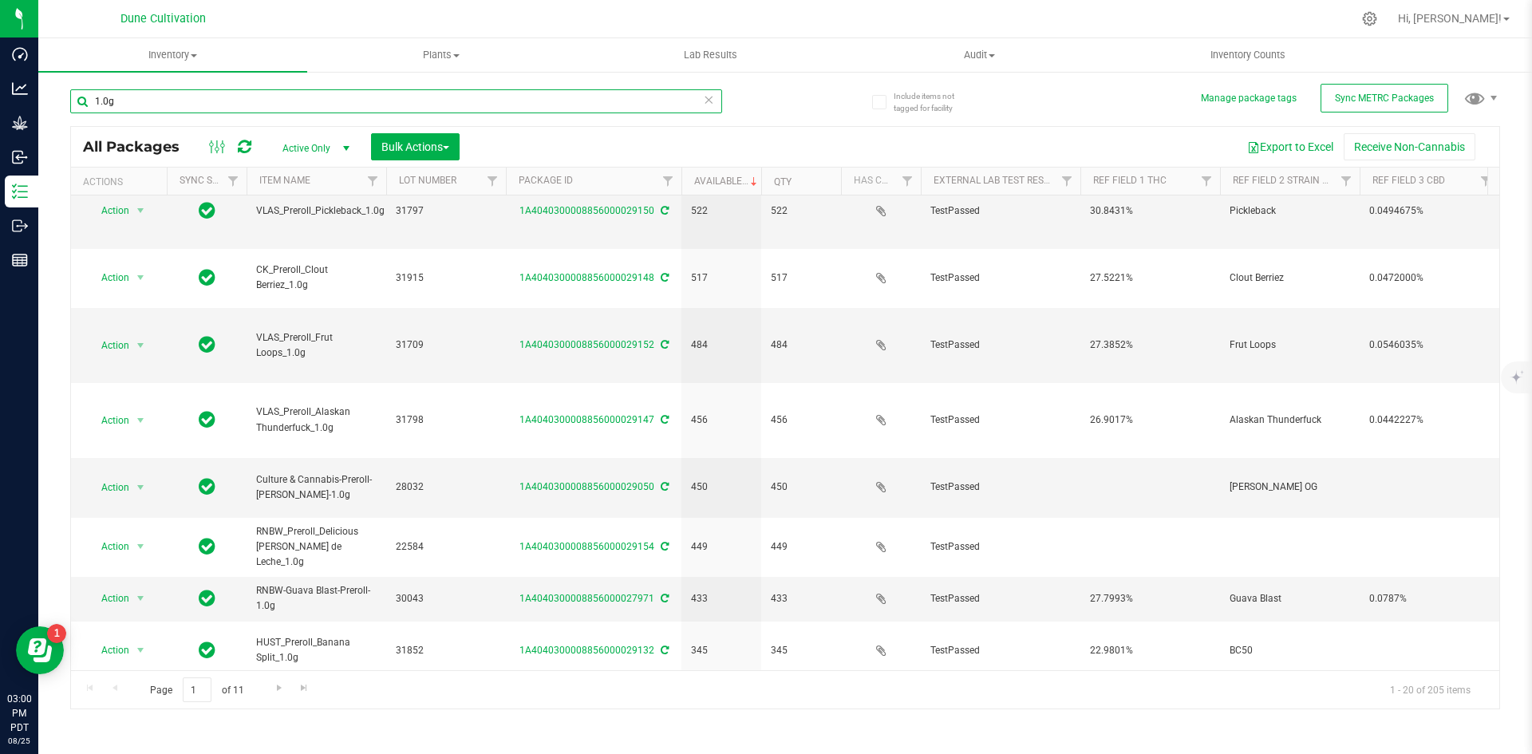
scroll to position [420, 0]
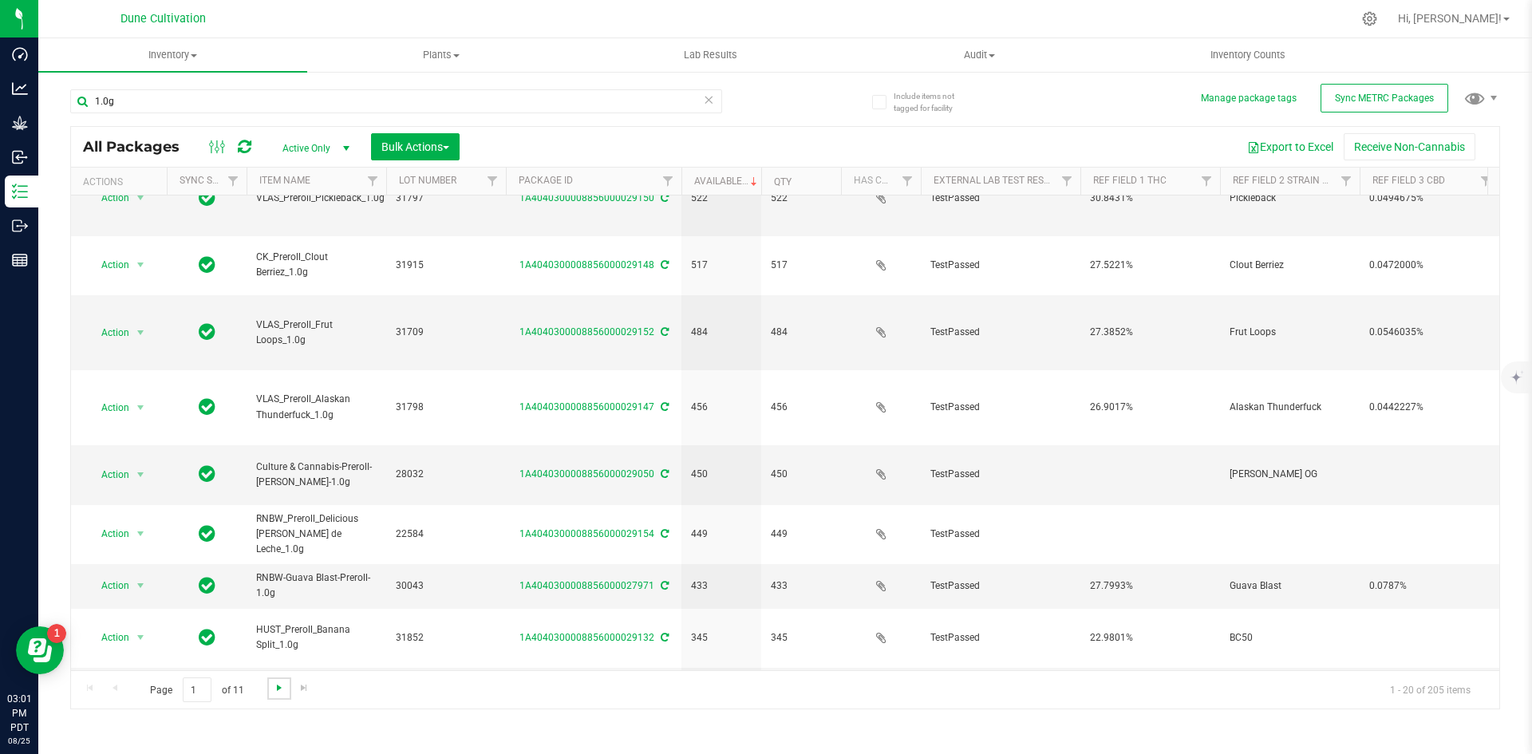
click at [283, 691] on span "Go to the next page" at bounding box center [279, 687] width 13 height 13
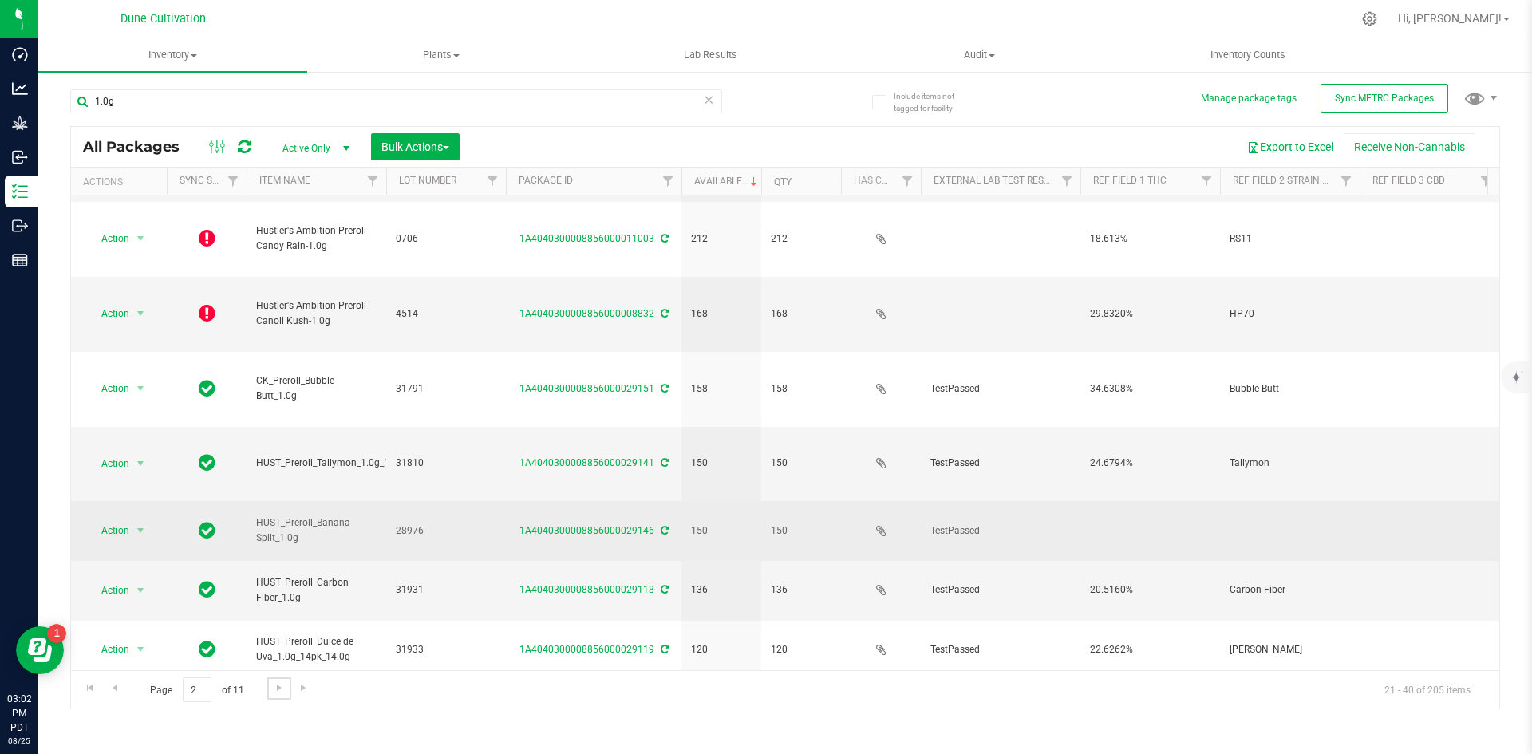
scroll to position [420, 0]
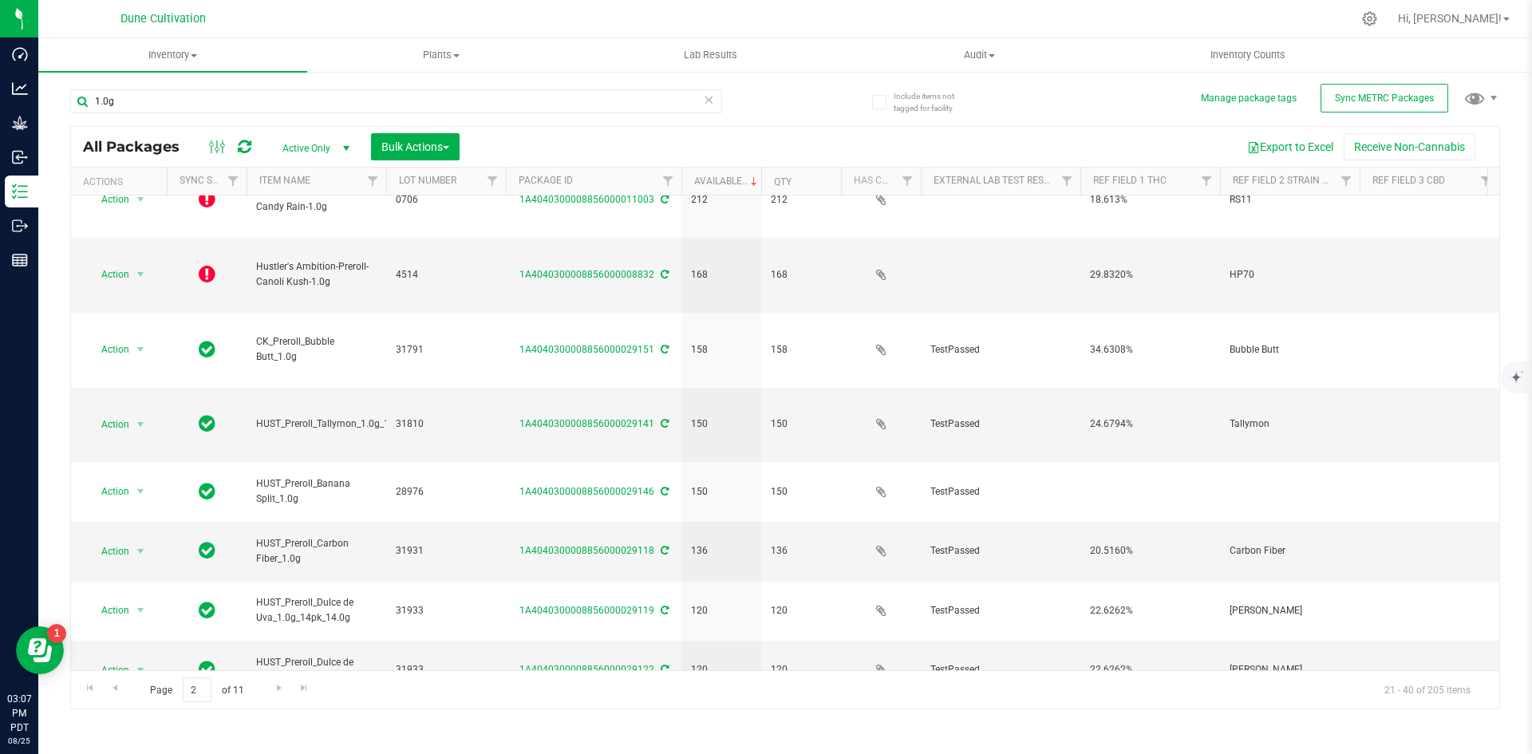
click at [168, 88] on div "1.0g" at bounding box center [427, 100] width 715 height 51
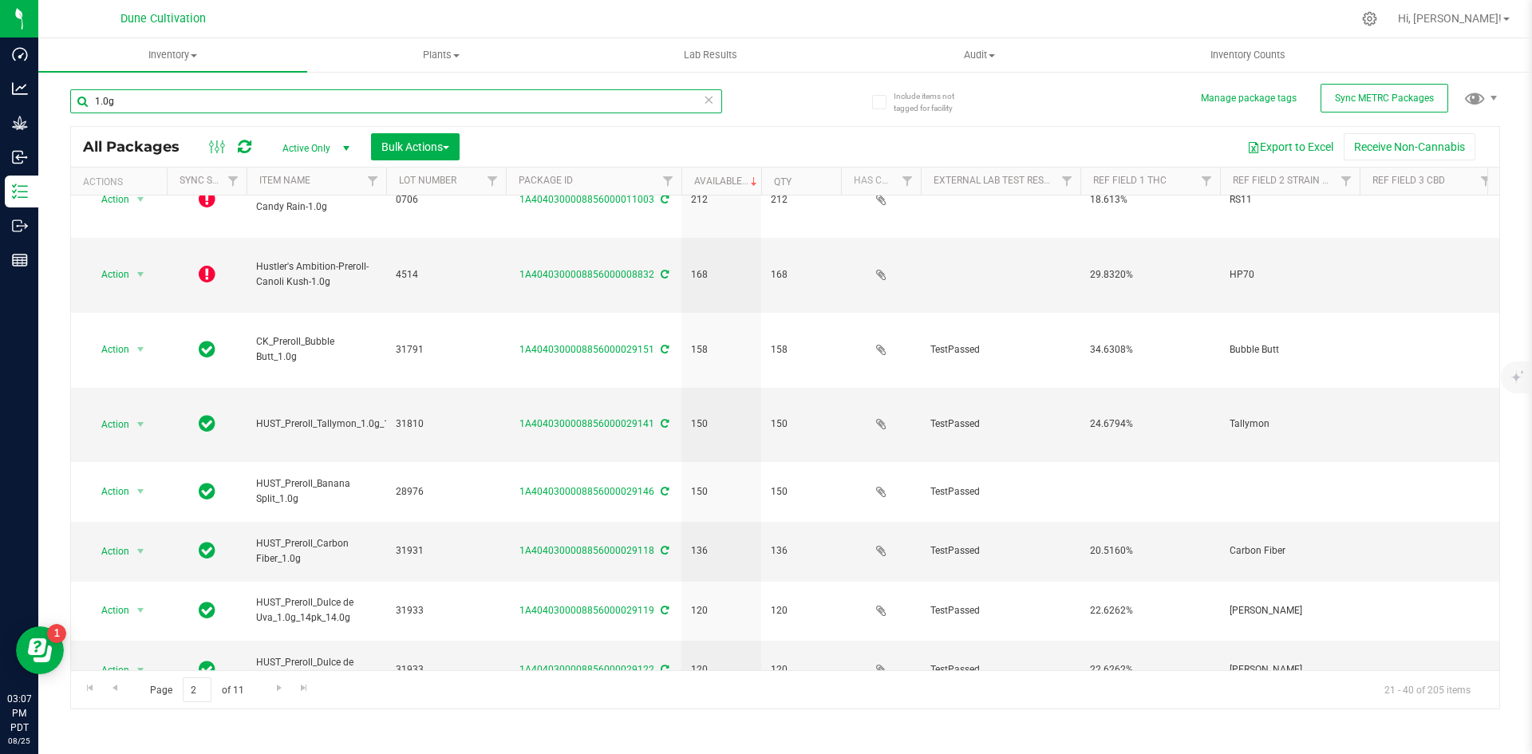
drag, startPoint x: 152, startPoint y: 98, endPoint x: 63, endPoint y: 90, distance: 88.9
click at [63, 90] on div "Include items not tagged for facility Manage package tags Sync METRC Packages 1…" at bounding box center [785, 313] width 1494 height 487
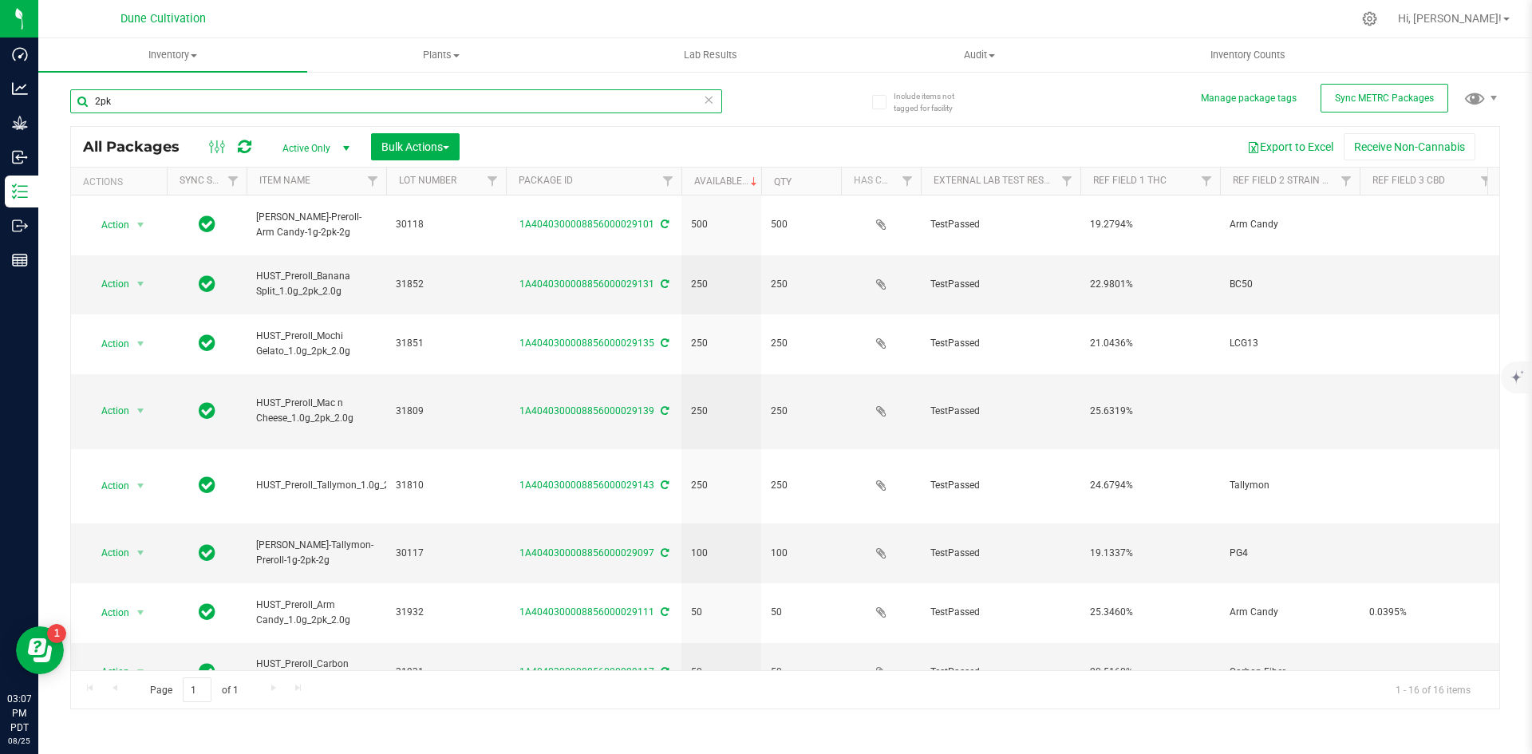
type input "2pk"
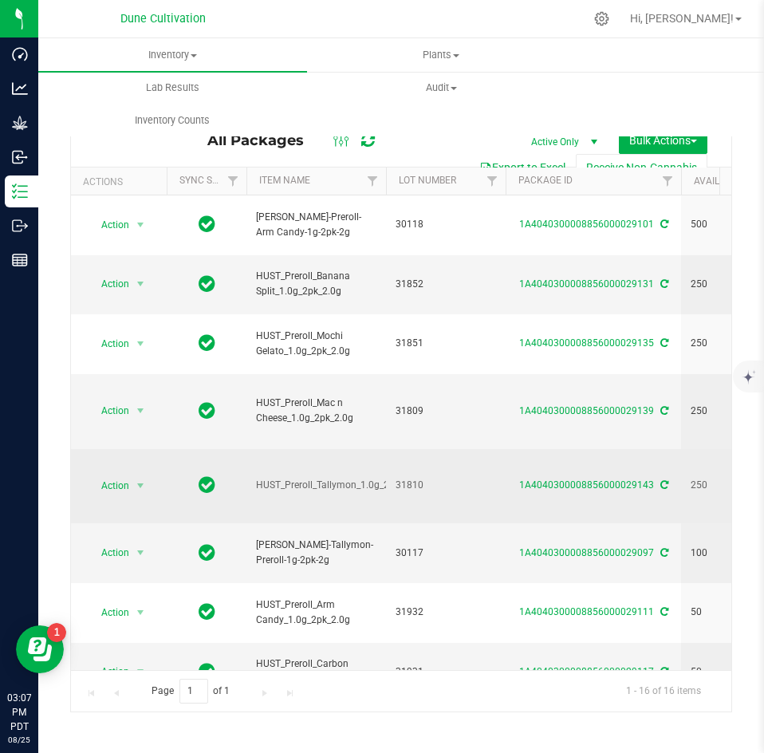
scroll to position [0, 318]
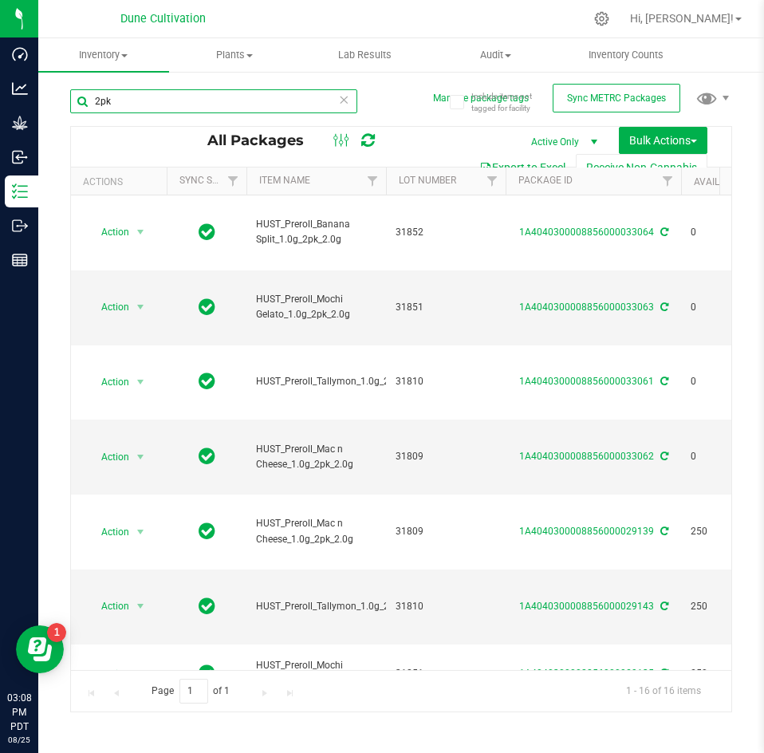
drag, startPoint x: 162, startPoint y: 109, endPoint x: 81, endPoint y: 99, distance: 81.2
click at [81, 99] on input "2pk" at bounding box center [213, 101] width 287 height 24
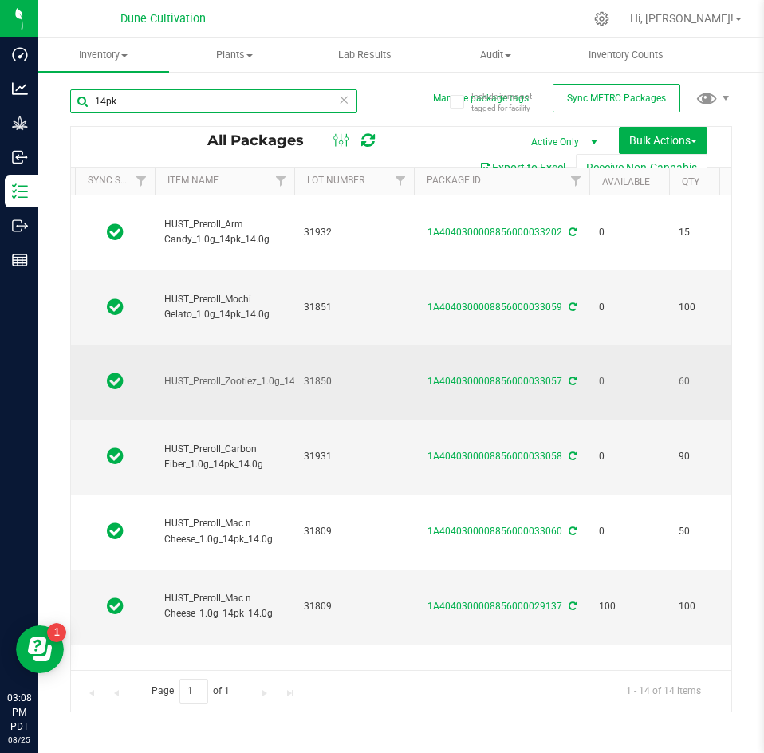
scroll to position [0, 78]
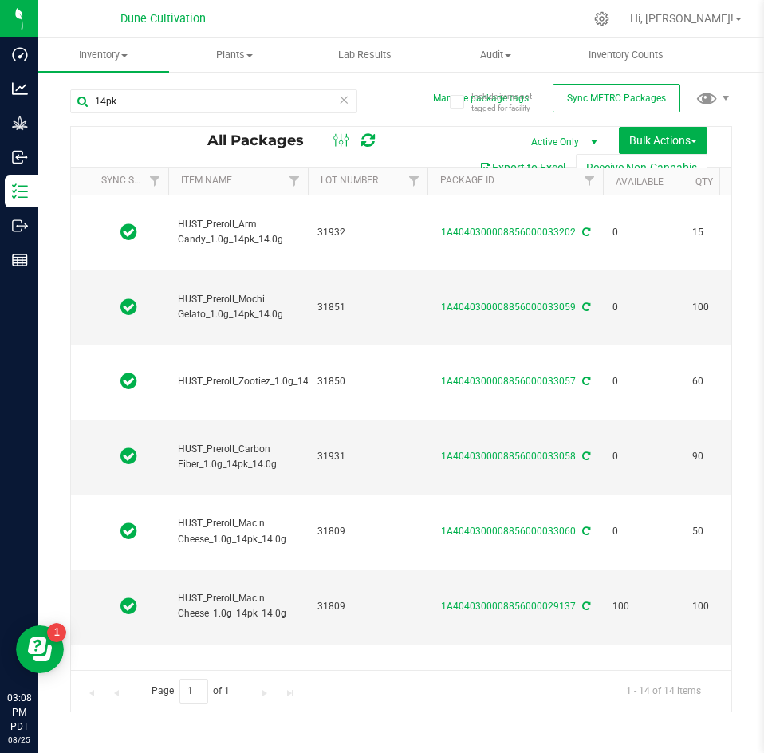
click at [640, 190] on th "Available" at bounding box center [643, 182] width 80 height 28
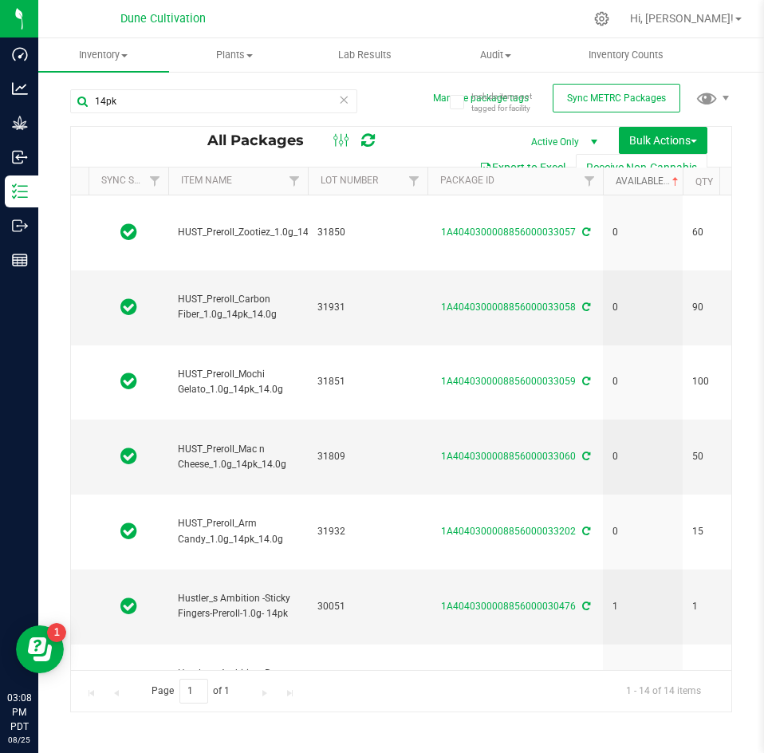
click at [637, 180] on link "Available" at bounding box center [649, 181] width 66 height 11
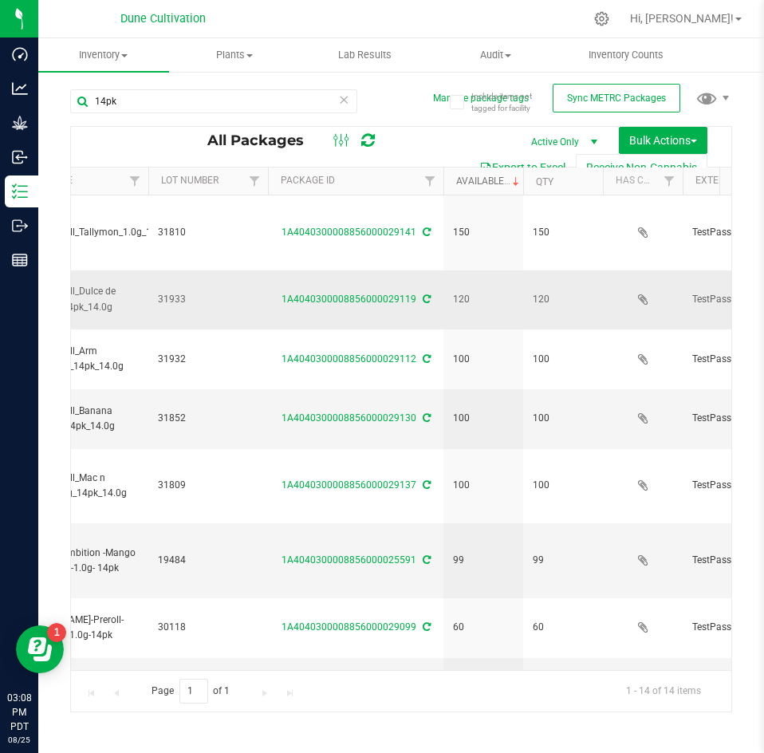
scroll to position [0, 0]
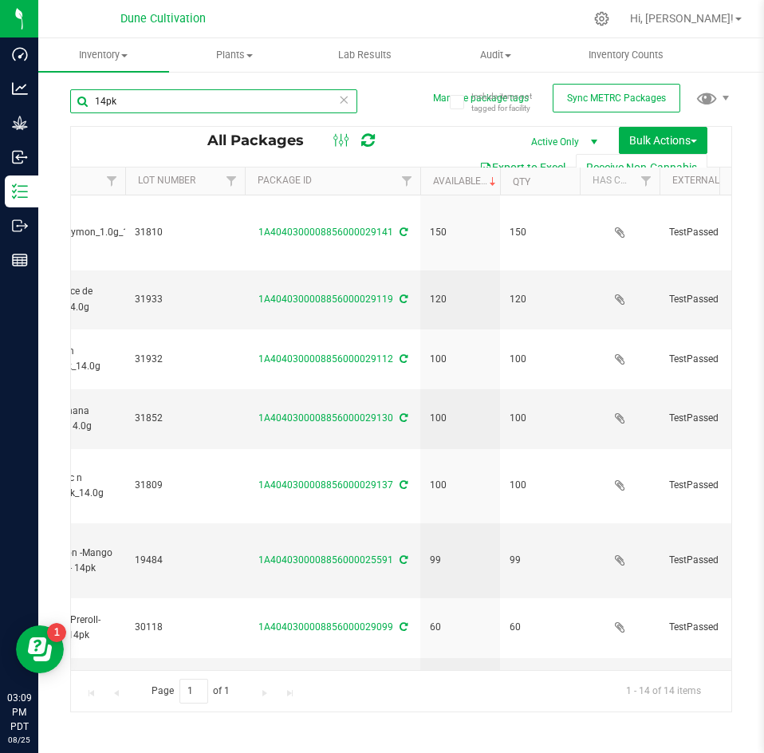
drag, startPoint x: 144, startPoint y: 97, endPoint x: 87, endPoint y: 96, distance: 56.7
click at [87, 96] on input "14pk" at bounding box center [213, 101] width 287 height 24
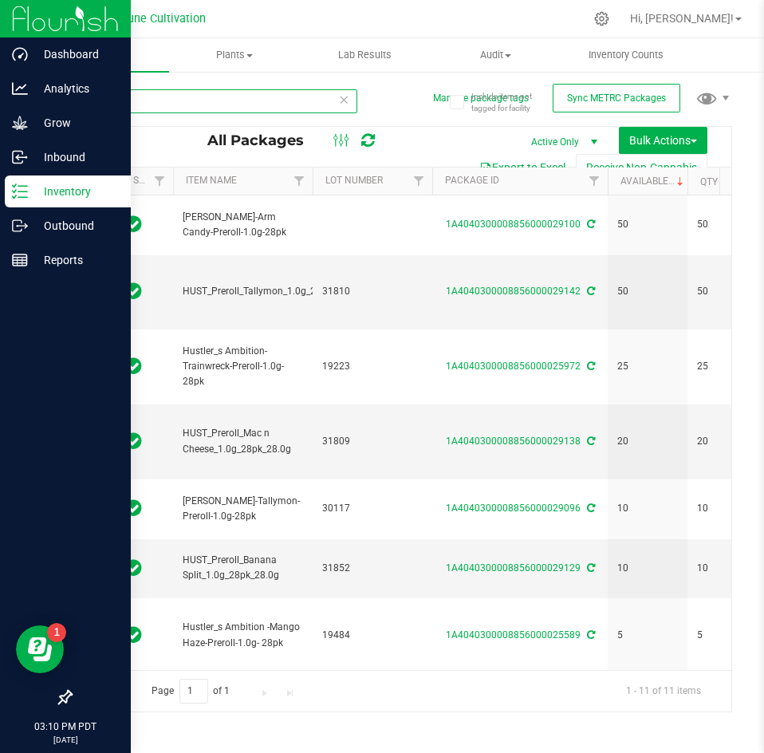
type input "28pk"
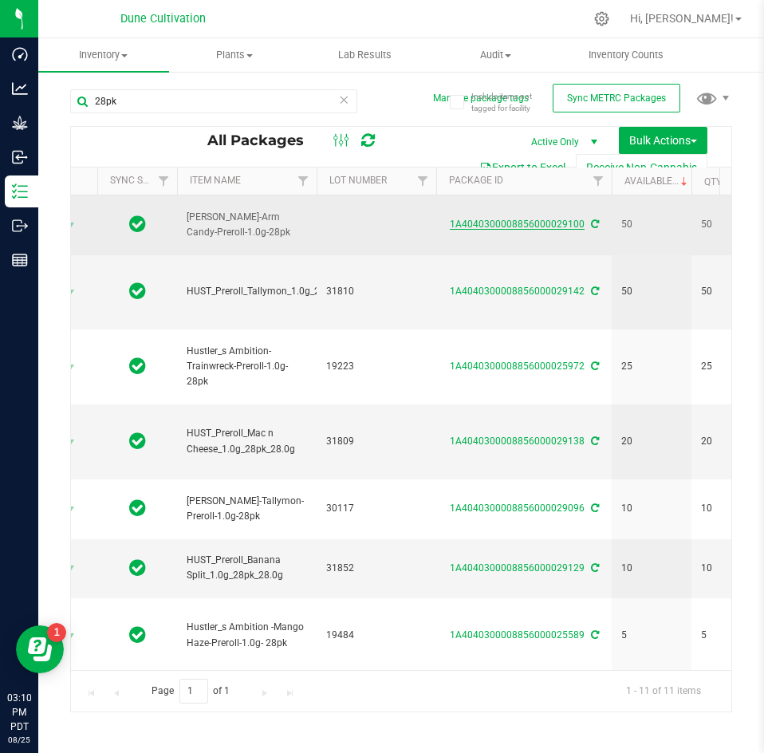
click at [464, 219] on link "1A4040300008856000029100" at bounding box center [517, 224] width 135 height 11
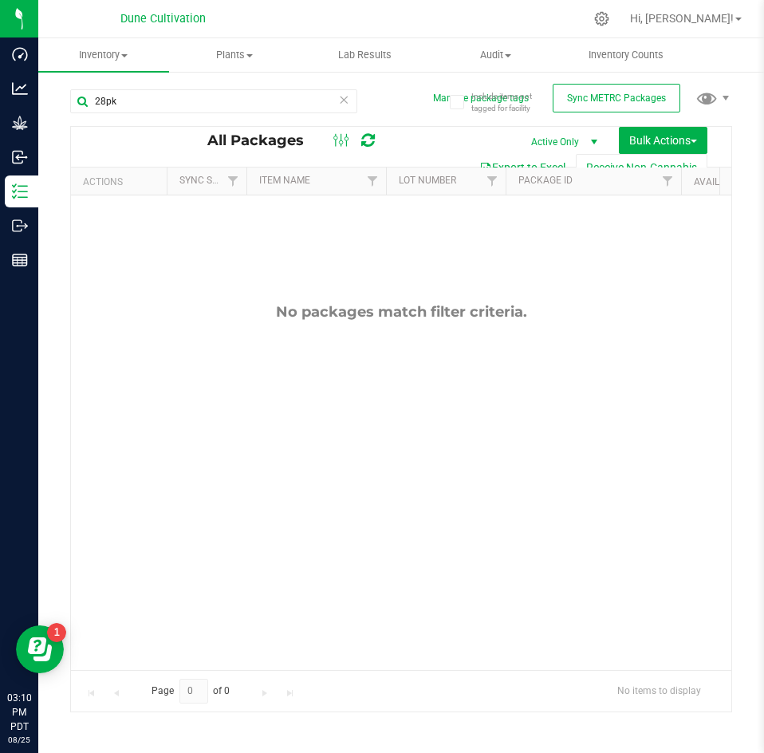
click at [340, 100] on icon at bounding box center [343, 98] width 11 height 19
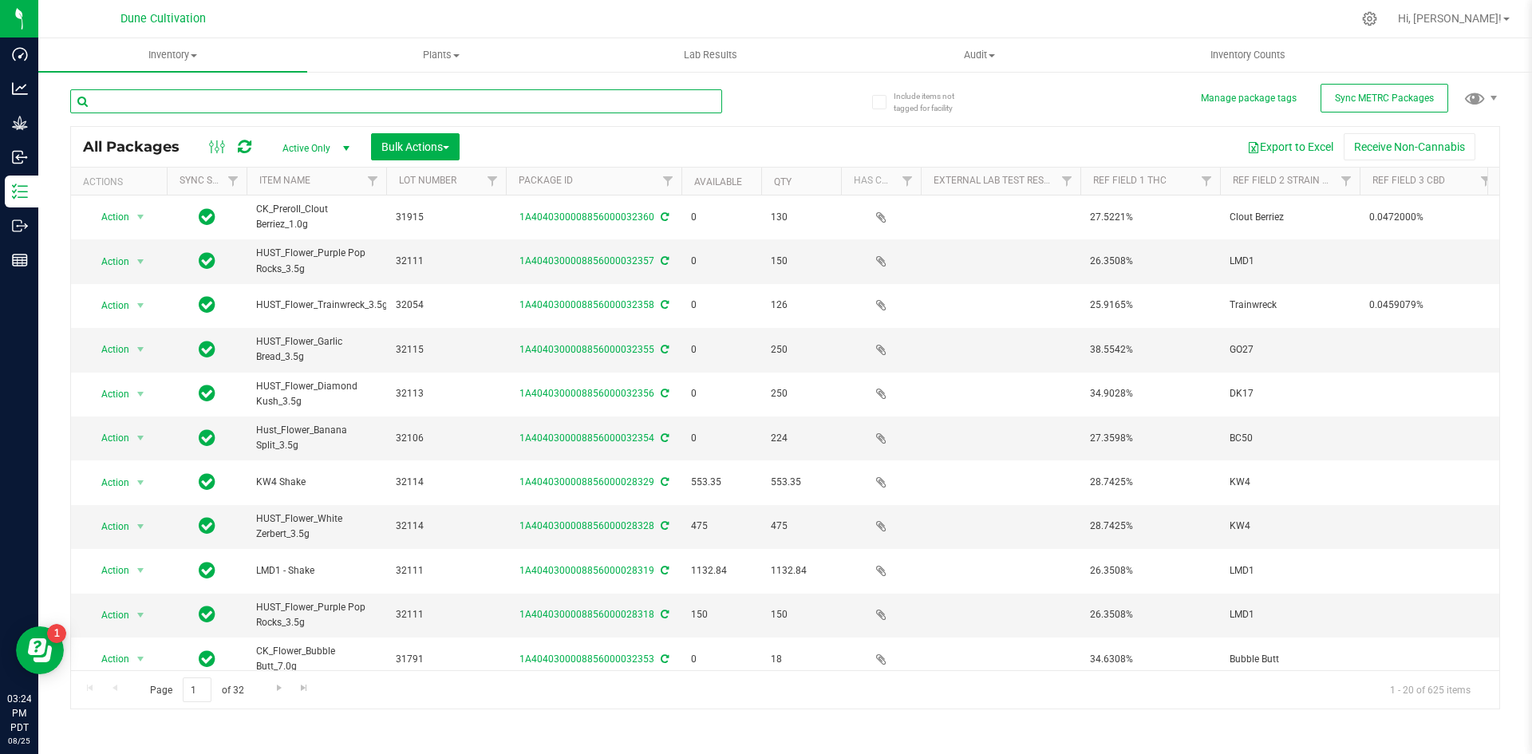
click at [239, 105] on input "text" at bounding box center [396, 101] width 652 height 24
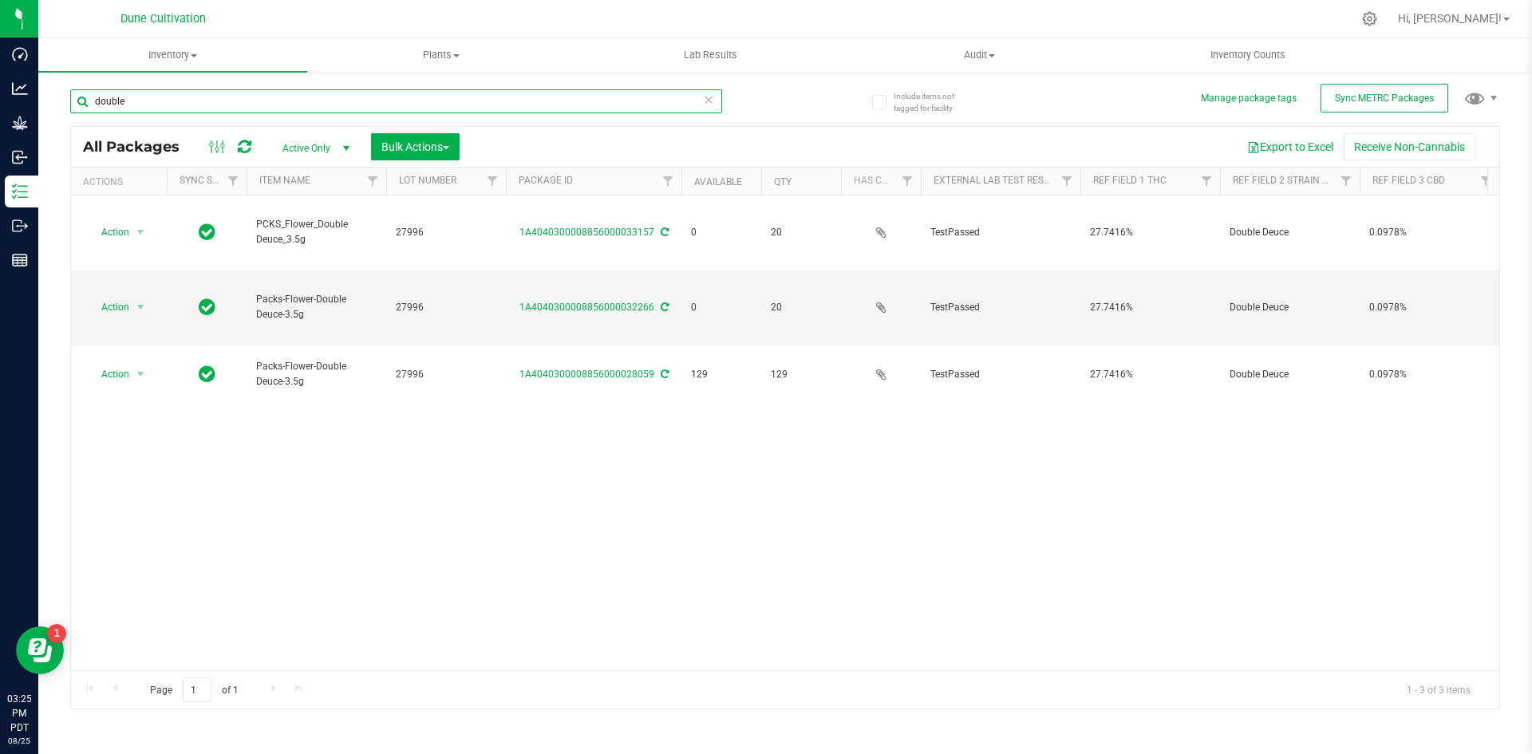
drag, startPoint x: 167, startPoint y: 96, endPoint x: 63, endPoint y: 102, distance: 103.9
click at [63, 102] on div "Include items not tagged for facility Manage package tags Sync METRC Packages d…" at bounding box center [785, 313] width 1494 height 487
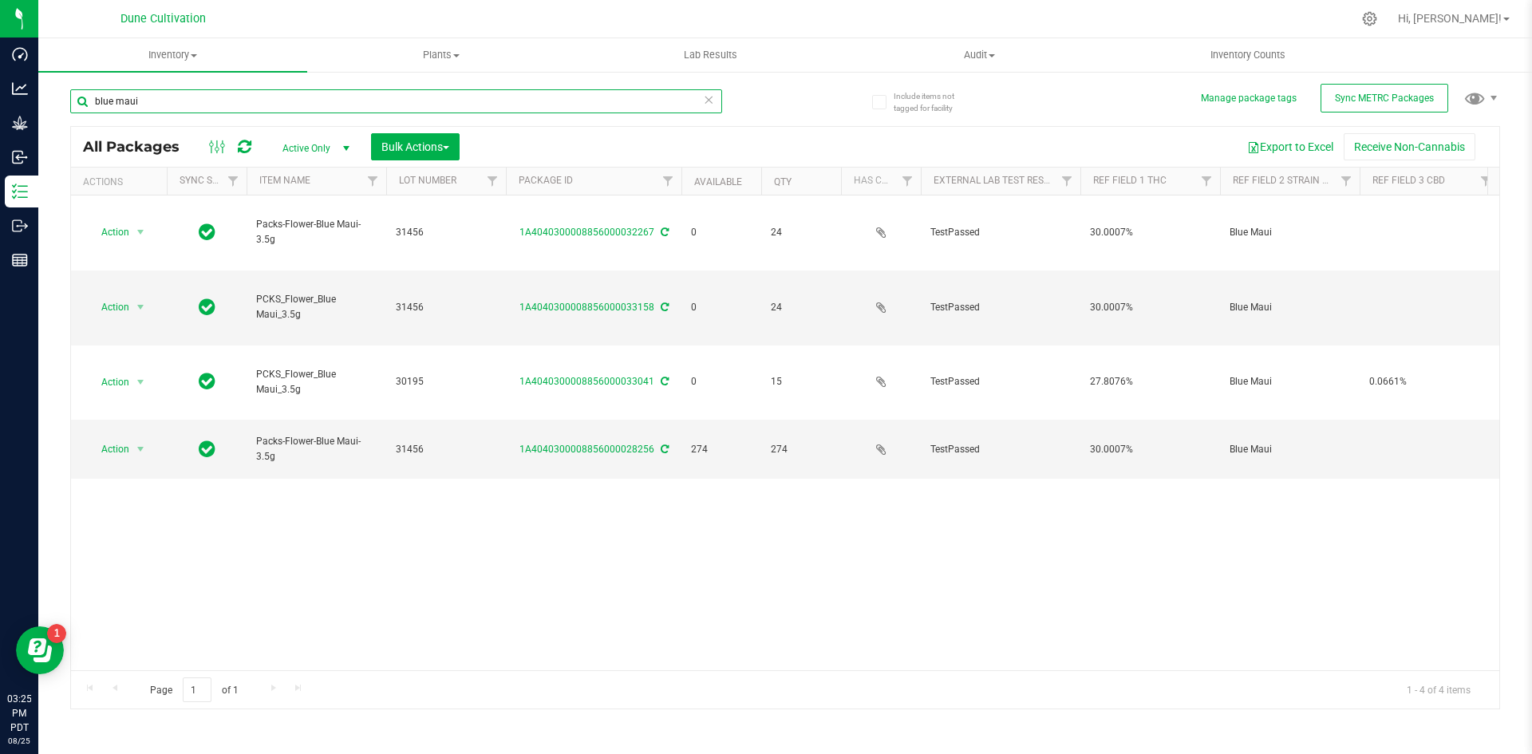
type input "blue maui"
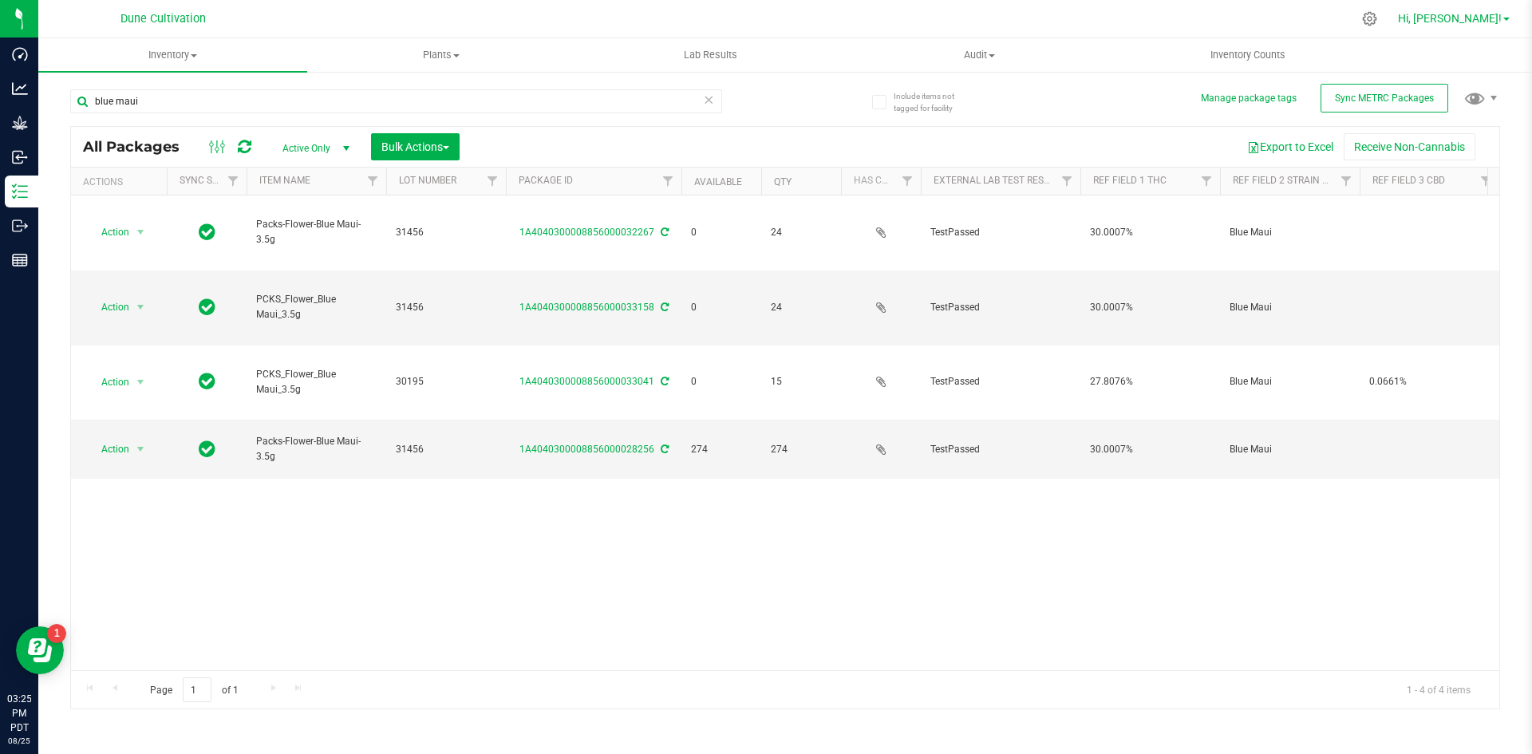
click at [1491, 14] on span "Hi, [PERSON_NAME]!" at bounding box center [1450, 18] width 104 height 13
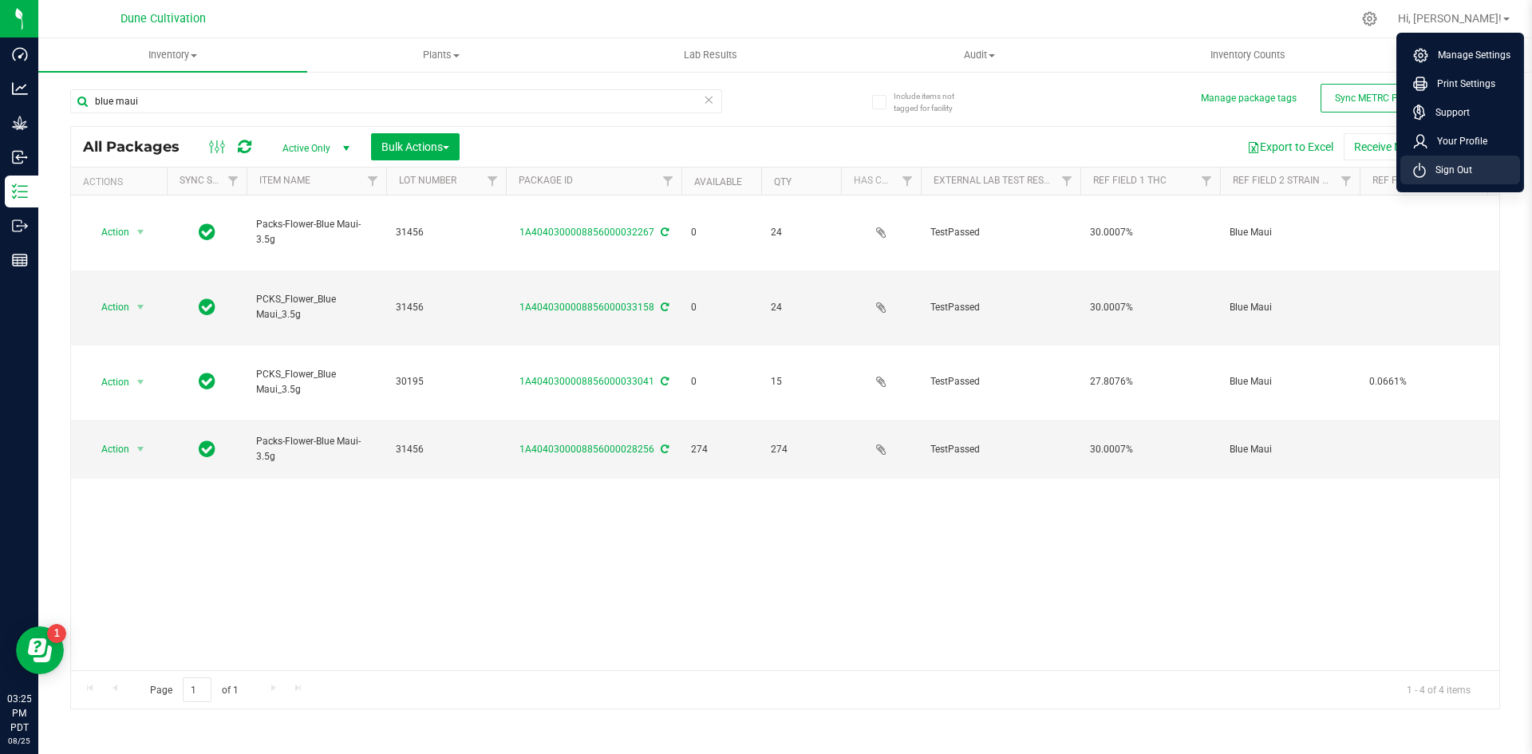
click at [1471, 166] on span "Sign Out" at bounding box center [1449, 170] width 46 height 16
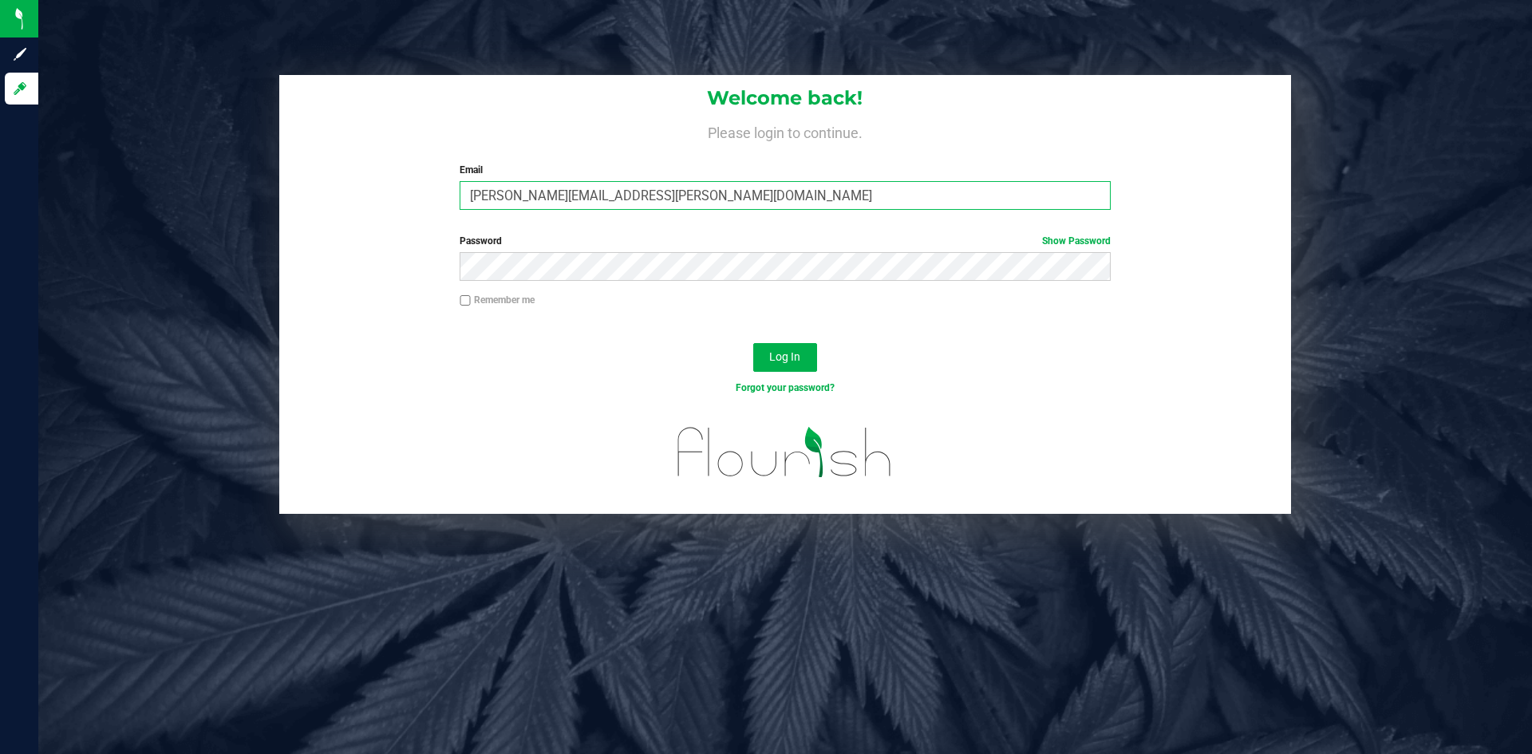
click at [540, 194] on input "[PERSON_NAME][EMAIL_ADDRESS][PERSON_NAME][DOMAIN_NAME]" at bounding box center [785, 195] width 650 height 29
type input "doug.rowell.pro@perfectharvestco.com"
click at [753, 343] on button "Log In" at bounding box center [785, 357] width 64 height 29
